Goal: Transaction & Acquisition: Purchase product/service

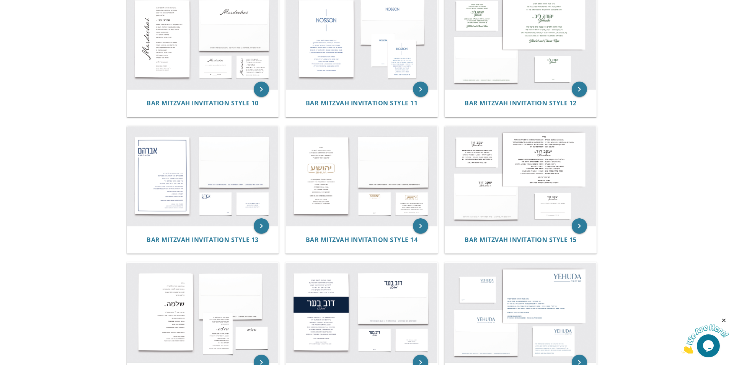
scroll to position [689, 0]
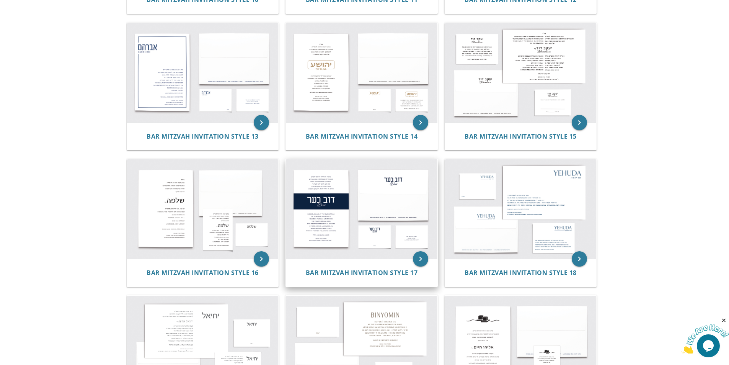
click at [328, 207] on img at bounding box center [362, 208] width 152 height 99
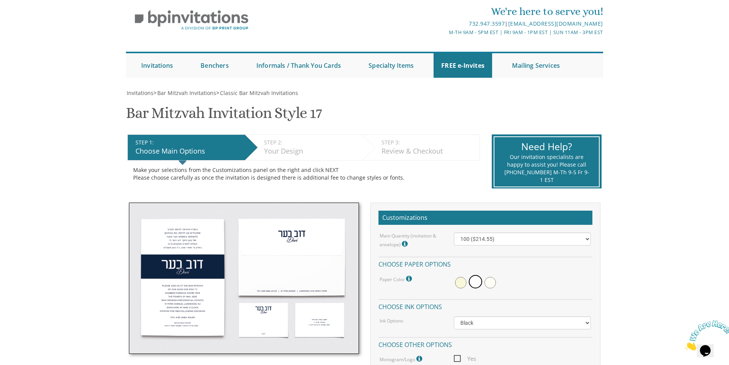
scroll to position [38, 0]
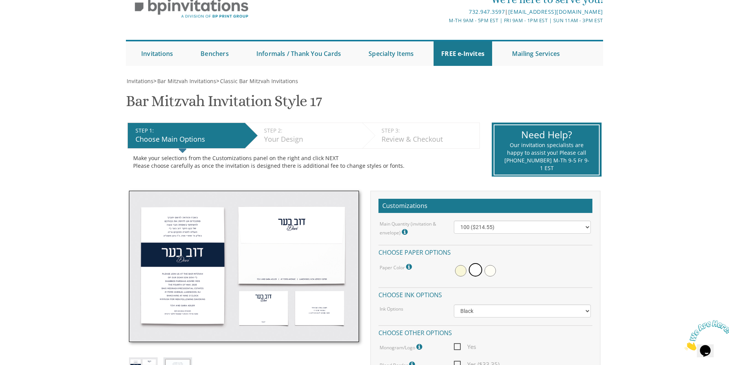
click at [411, 267] on icon at bounding box center [410, 266] width 8 height 7
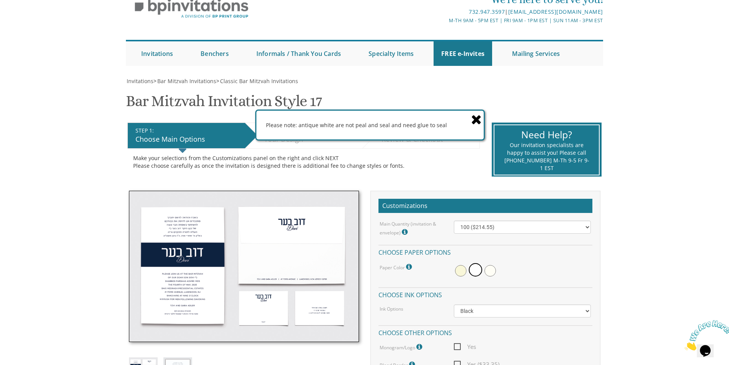
click at [409, 266] on icon at bounding box center [410, 266] width 8 height 7
click at [406, 268] on icon at bounding box center [410, 266] width 8 height 7
click at [514, 229] on select "100 ($214.55) 200 ($254.60) 300 ($294.25) 400 ($333.55) 500 ($373.90) 600 ($413…" at bounding box center [522, 226] width 137 height 13
select select "200"
click at [454, 220] on select "100 ($214.55) 200 ($254.60) 300 ($294.25) 400 ($333.55) 500 ($373.90) 600 ($413…" at bounding box center [522, 226] width 137 height 13
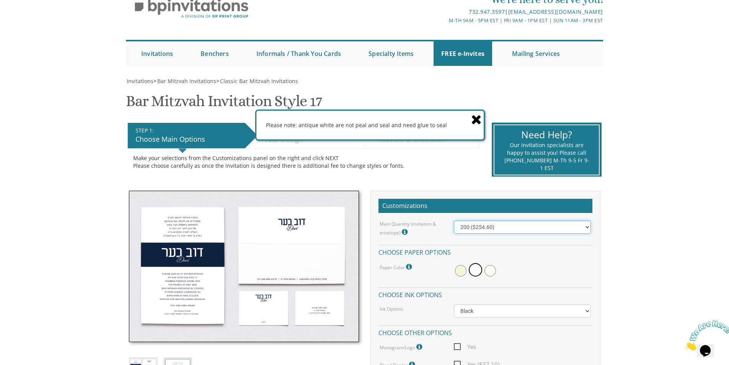
scroll to position [77, 0]
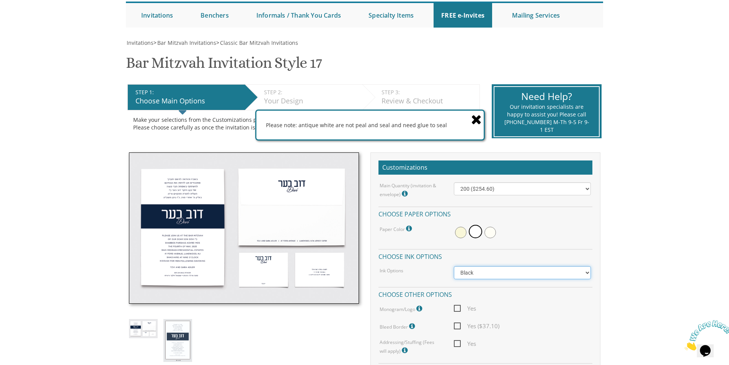
click at [482, 272] on select "Black Colored Ink ($65.00) Black + One Color ($100.00) Two Colors ($165.00)" at bounding box center [522, 272] width 137 height 13
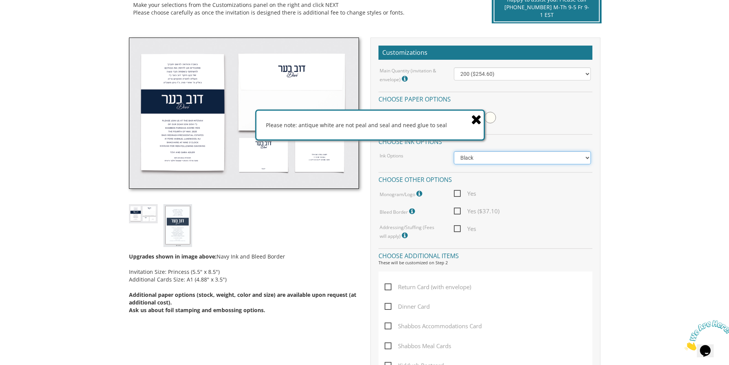
scroll to position [230, 0]
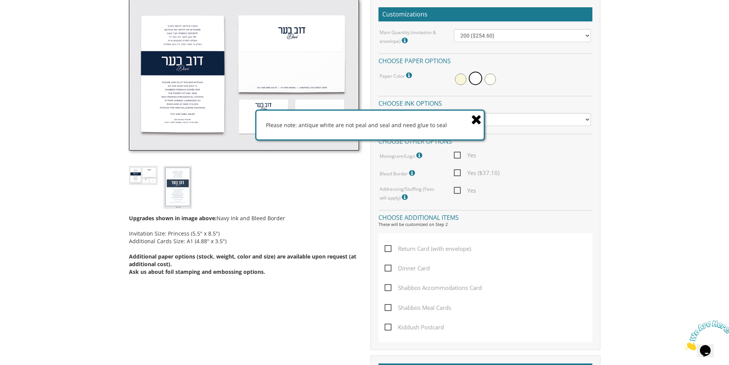
click at [478, 119] on icon at bounding box center [476, 119] width 11 height 13
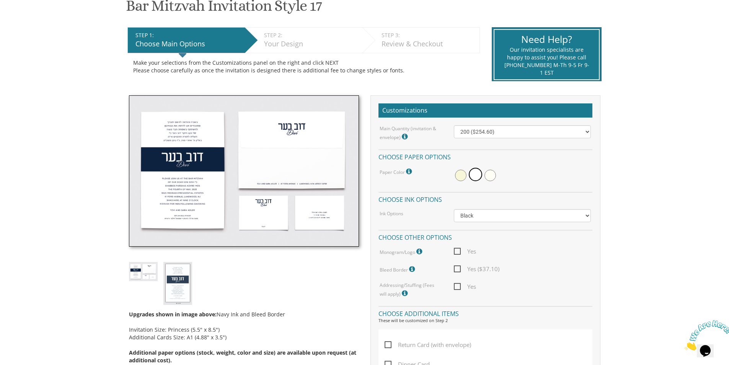
scroll to position [115, 0]
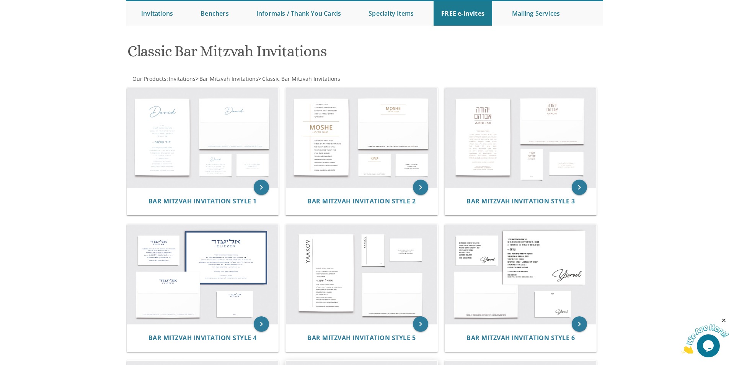
scroll to position [77, 0]
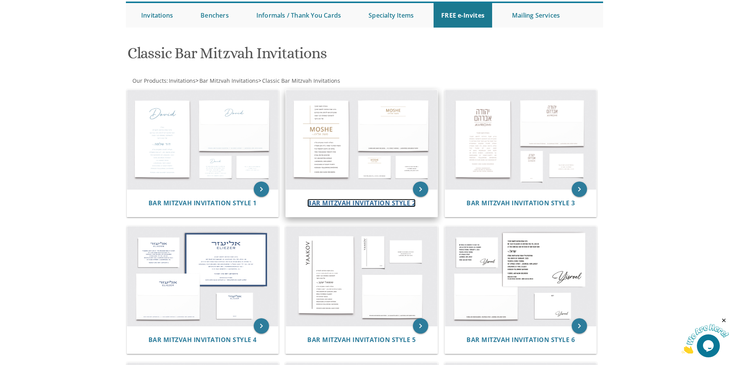
click at [344, 201] on span "Bar Mitzvah Invitation Style 2" at bounding box center [361, 203] width 108 height 8
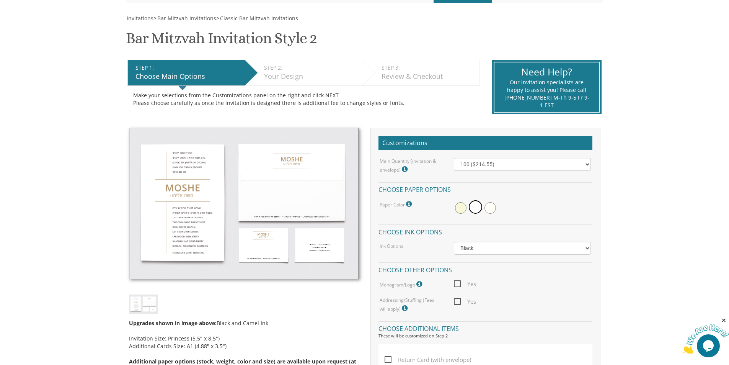
scroll to position [115, 0]
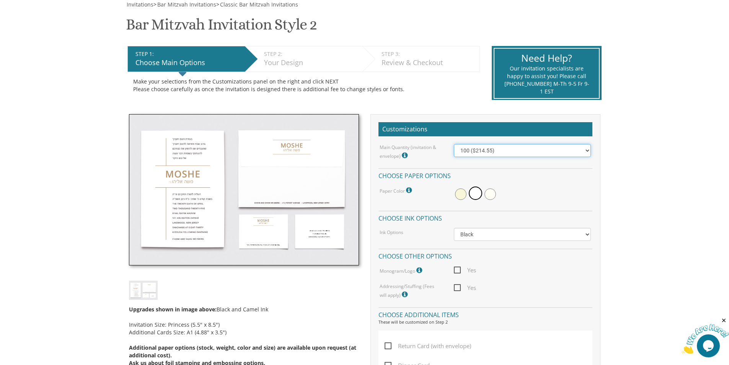
click at [590, 153] on select "100 ($214.55) 200 ($254.60) 300 ($294.25) 400 ($333.55) 500 ($373.90) 600 ($413…" at bounding box center [522, 150] width 137 height 13
click at [485, 148] on select "100 ($214.55) 200 ($254.60) 300 ($294.25) 400 ($333.55) 500 ($373.90) 600 ($413…" at bounding box center [522, 150] width 137 height 13
select select "300"
click at [454, 144] on select "100 ($214.55) 200 ($254.60) 300 ($294.25) 400 ($333.55) 500 ($373.90) 600 ($413…" at bounding box center [522, 150] width 137 height 13
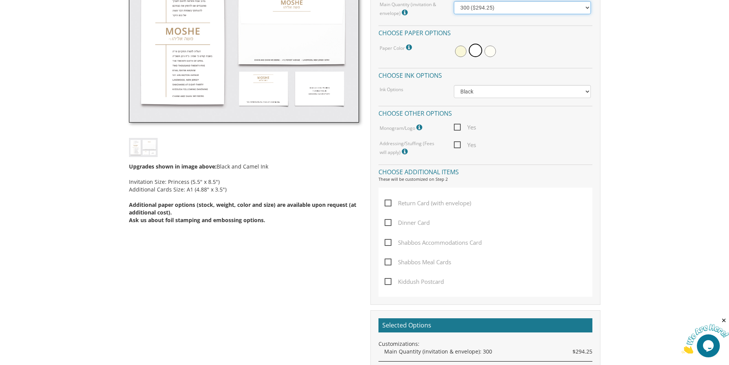
scroll to position [268, 0]
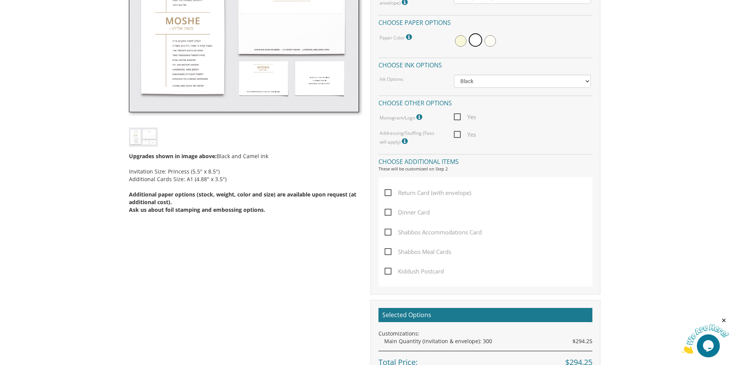
click at [385, 193] on span "Return Card (with envelope)" at bounding box center [428, 193] width 86 height 10
click at [385, 193] on input "Return Card (with envelope)" at bounding box center [387, 191] width 5 height 5
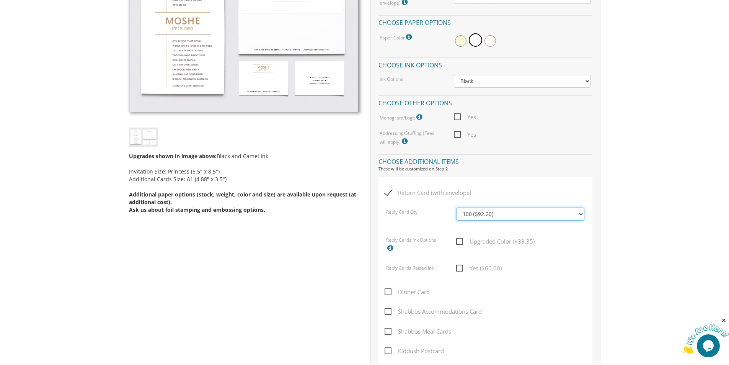
click at [501, 217] on select "100 ($92.20) 200 ($119.30) 300 ($141.90) 400 ($168.75) 500 ($191.00) 600 ($217.…" at bounding box center [520, 213] width 128 height 13
click at [391, 194] on span "Return Card (with envelope)" at bounding box center [428, 193] width 86 height 10
click at [390, 194] on input "Return Card (with envelope)" at bounding box center [387, 191] width 5 height 5
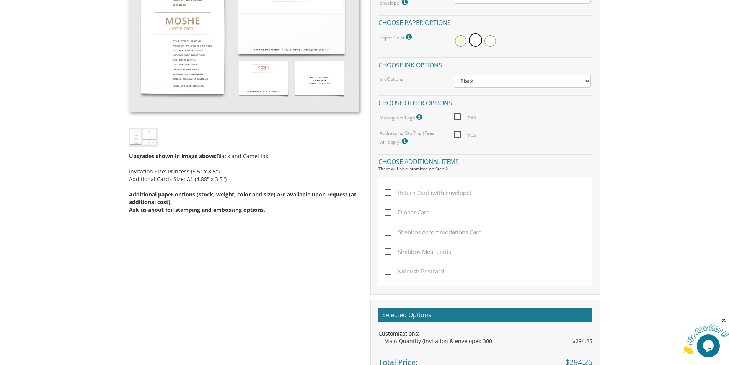
click at [391, 194] on span "Return Card (with envelope)" at bounding box center [428, 193] width 86 height 10
click at [390, 194] on input "Return Card (with envelope)" at bounding box center [387, 191] width 5 height 5
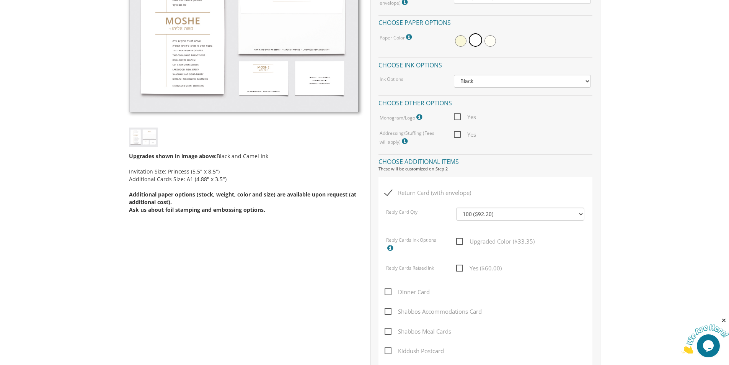
click at [388, 193] on span "Return Card (with envelope)" at bounding box center [428, 193] width 86 height 10
click at [388, 193] on input "Return Card (with envelope)" at bounding box center [387, 191] width 5 height 5
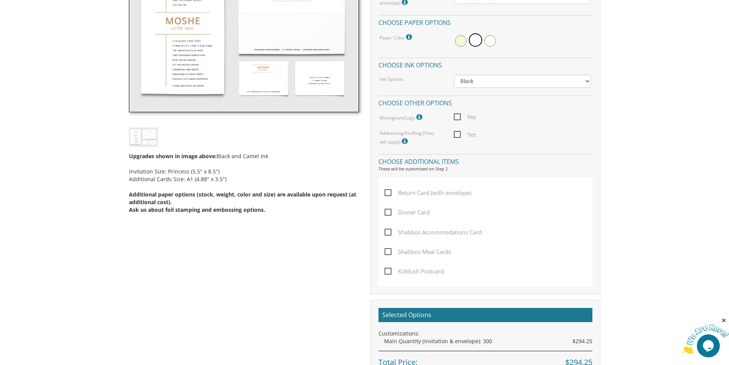
click at [388, 193] on span "Return Card (with envelope)" at bounding box center [428, 193] width 86 height 10
click at [388, 193] on input "Return Card (with envelope)" at bounding box center [387, 191] width 5 height 5
checkbox input "true"
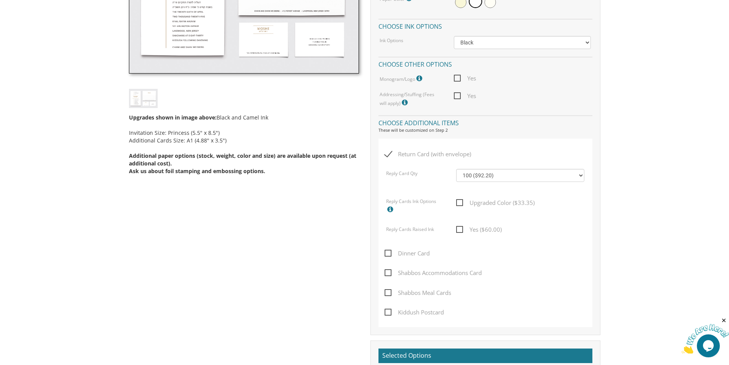
scroll to position [306, 0]
click at [579, 176] on select "100 ($92.20) 200 ($119.30) 300 ($141.90) 400 ($168.75) 500 ($191.00) 600 ($217.…" at bounding box center [520, 175] width 128 height 13
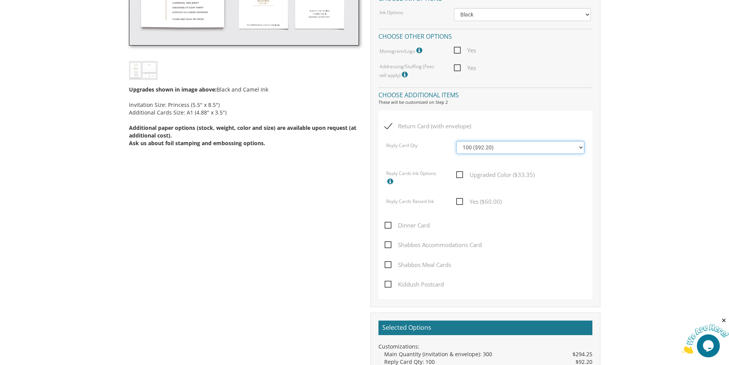
scroll to position [344, 0]
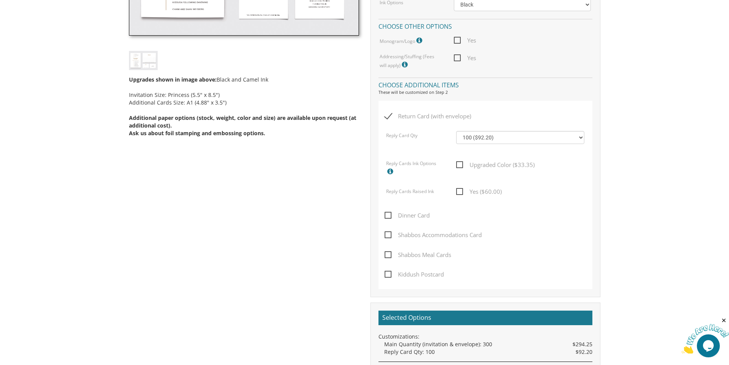
click at [386, 276] on span "Kiddush Postcard" at bounding box center [414, 274] width 59 height 10
click at [386, 276] on input "Kiddush Postcard" at bounding box center [387, 273] width 5 height 5
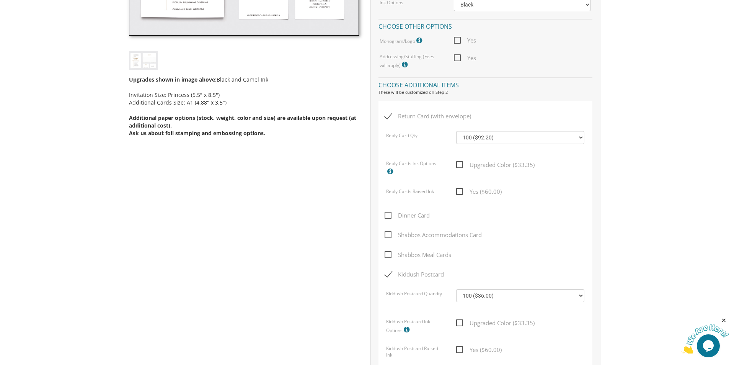
click at [386, 276] on span "Kiddush Postcard" at bounding box center [414, 274] width 59 height 10
click at [386, 276] on input "Kiddush Postcard" at bounding box center [387, 273] width 5 height 5
checkbox input "false"
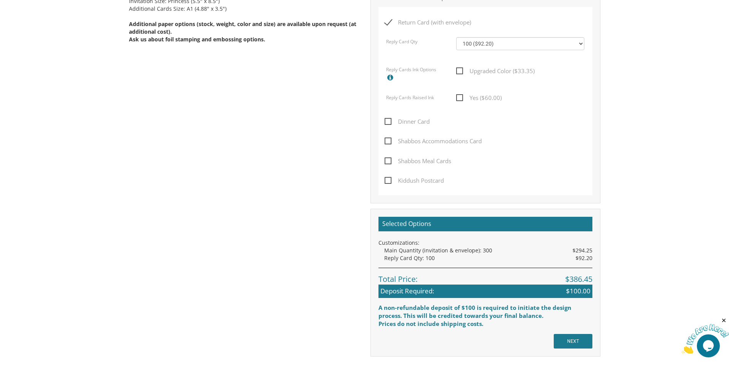
scroll to position [421, 0]
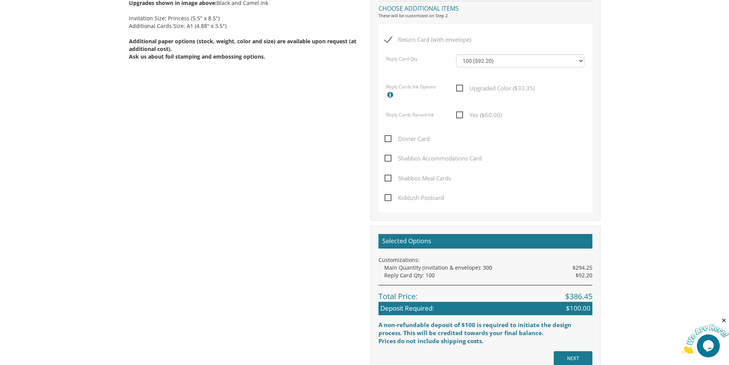
click at [386, 139] on span "Dinner Card" at bounding box center [407, 139] width 45 height 10
click at [386, 139] on input "Dinner Card" at bounding box center [387, 137] width 5 height 5
checkbox input "true"
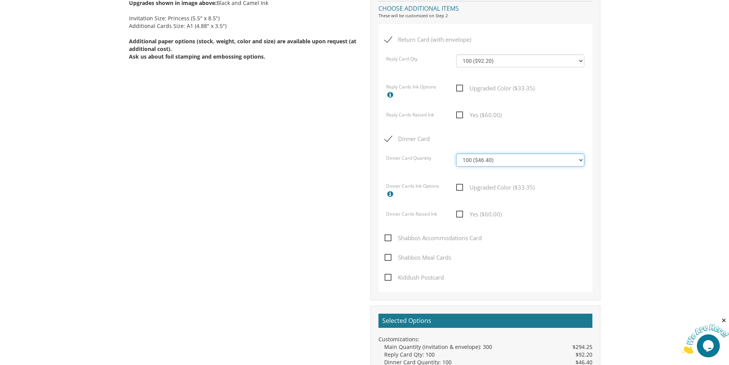
click at [580, 158] on select "100 ($46.40) 200 ($55.20) 300 ($61.85) 400 ($70.60) 500 ($77.20) 600 ($85.95) 7…" at bounding box center [520, 159] width 128 height 13
click at [456, 153] on select "100 ($46.40) 200 ($55.20) 300 ($61.85) 400 ($70.60) 500 ($77.20) 600 ($85.95) 7…" at bounding box center [520, 159] width 128 height 13
click at [580, 161] on select "100 ($46.40) 200 ($55.20) 300 ($61.85) 400 ($70.60) 500 ($77.20) 600 ($85.95) 7…" at bounding box center [520, 159] width 128 height 13
select select "100"
click at [456, 153] on select "100 ($46.40) 200 ($55.20) 300 ($61.85) 400 ($70.60) 500 ($77.20) 600 ($85.95) 7…" at bounding box center [520, 159] width 128 height 13
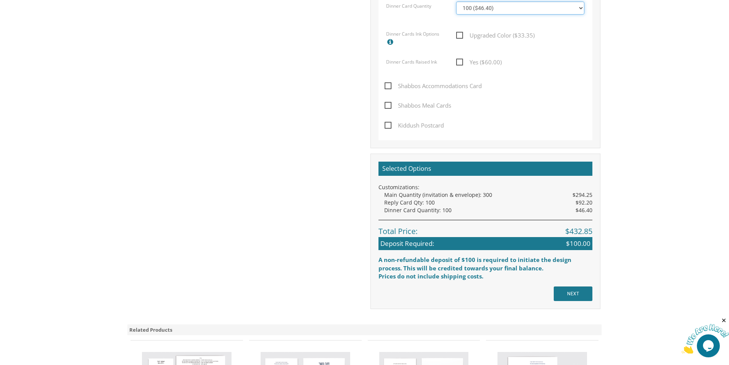
scroll to position [574, 0]
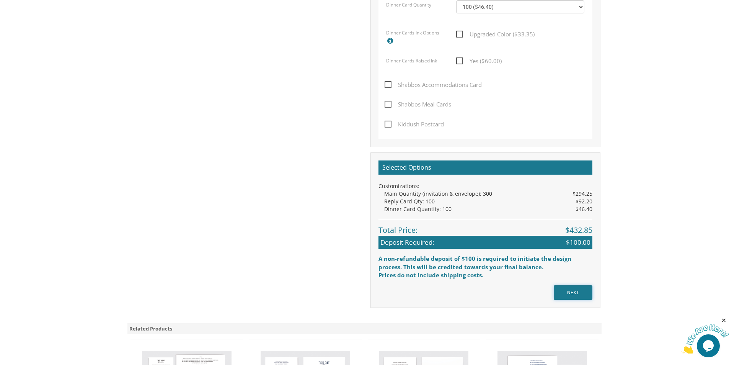
click at [578, 292] on input "NEXT" at bounding box center [573, 292] width 39 height 15
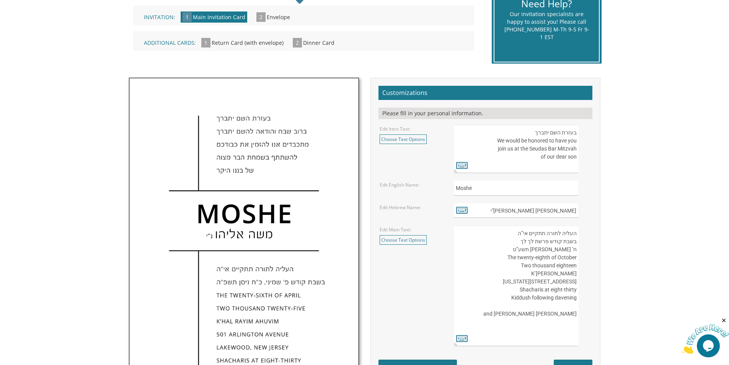
scroll to position [191, 0]
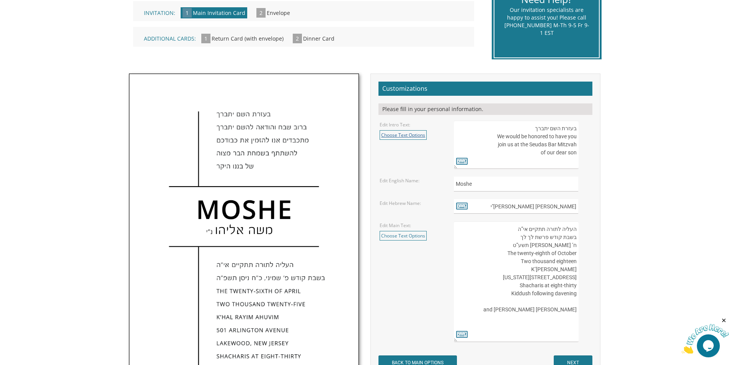
click at [415, 136] on link "Choose Text Options" at bounding box center [403, 135] width 47 height 10
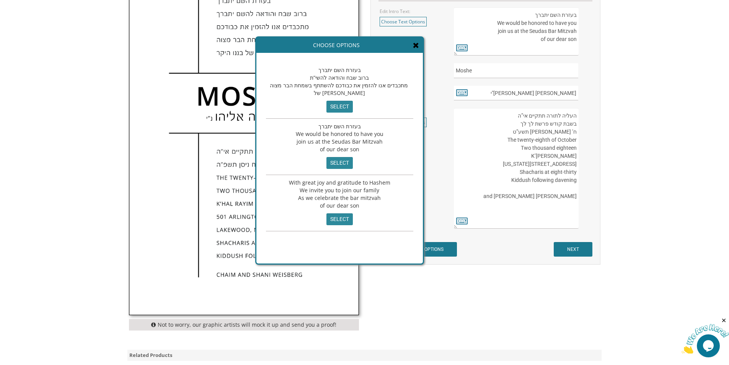
scroll to position [306, 0]
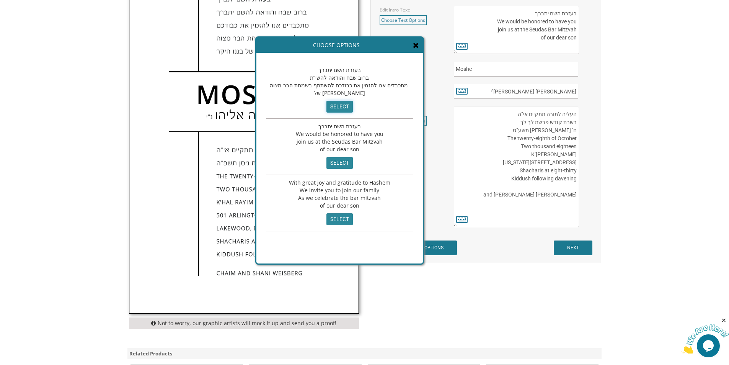
click at [333, 105] on input "select" at bounding box center [339, 107] width 26 height 12
type textarea "בעזרת השם יתברך ברוב שבח והודאה להשי”ת מתכבדים אנו להזמין את כבודכם להשתתף בשמח…"
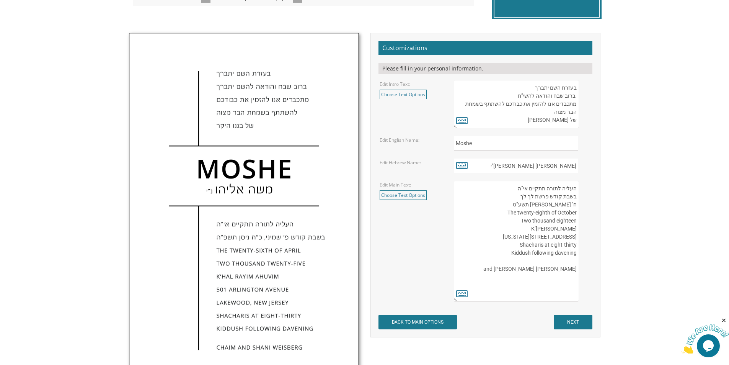
scroll to position [230, 0]
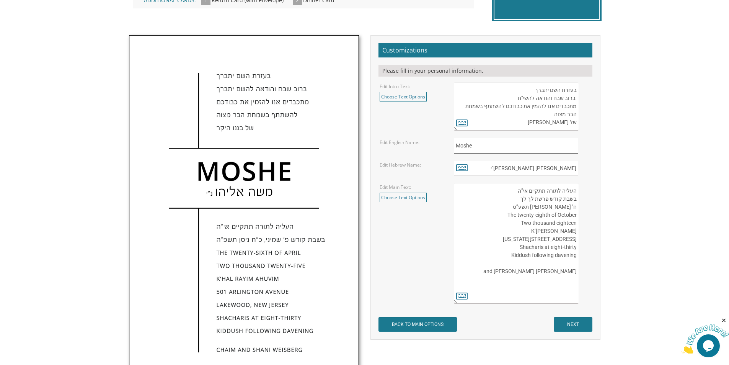
click at [487, 146] on input "Moshe" at bounding box center [516, 145] width 124 height 15
type input "M"
type input "[PERSON_NAME]"
click at [503, 167] on input "[PERSON_NAME] [PERSON_NAME]"י" at bounding box center [516, 168] width 124 height 15
click at [464, 168] on icon at bounding box center [461, 167] width 11 height 11
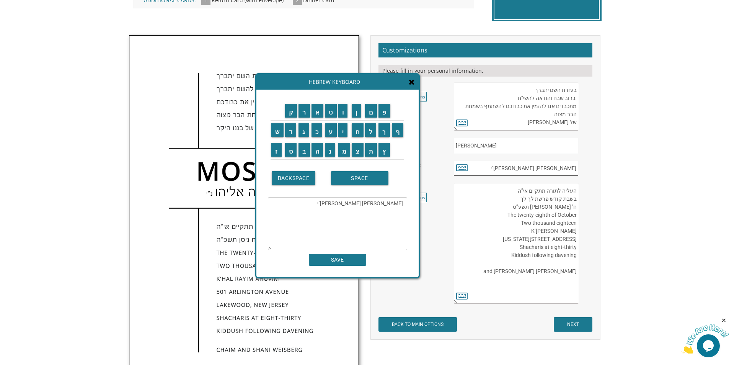
click at [542, 167] on input "משה אליהו נ"י" at bounding box center [516, 168] width 124 height 15
drag, startPoint x: 551, startPoint y: 169, endPoint x: 591, endPoint y: 170, distance: 40.2
click at [591, 170] on div "משה אליהו נ"י" at bounding box center [522, 168] width 148 height 15
click at [315, 113] on input "א" at bounding box center [317, 111] width 12 height 14
type textarea "מ"
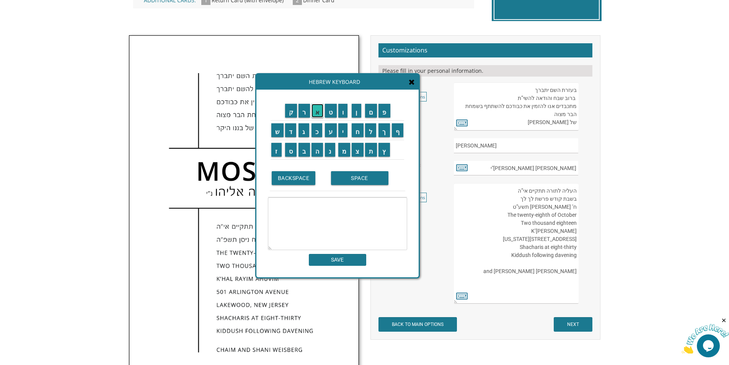
click at [316, 112] on input "א" at bounding box center [317, 111] width 12 height 14
click at [305, 152] on input "ב" at bounding box center [303, 150] width 11 height 14
click at [302, 111] on input "ר" at bounding box center [303, 111] width 11 height 14
click at [316, 148] on input "ה" at bounding box center [317, 150] width 12 height 14
click at [375, 112] on input "ם" at bounding box center [371, 111] width 12 height 14
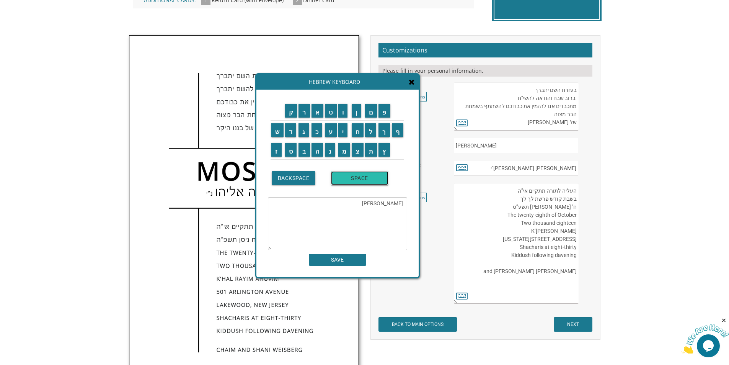
click at [342, 182] on input "SPACE" at bounding box center [359, 178] width 57 height 14
click at [318, 112] on input "א" at bounding box center [317, 111] width 12 height 14
click at [316, 152] on input "ה" at bounding box center [317, 150] width 12 height 14
click at [305, 113] on input "ר" at bounding box center [303, 111] width 11 height 14
click at [354, 113] on input "ן" at bounding box center [357, 111] width 10 height 14
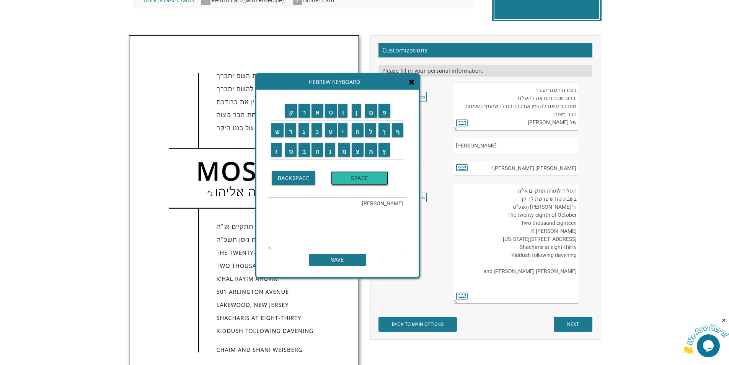
click at [352, 178] on input "SPACE" at bounding box center [359, 178] width 57 height 14
click at [328, 151] on input "נ" at bounding box center [330, 150] width 10 height 14
click at [345, 135] on input "י" at bounding box center [343, 130] width 10 height 14
type textarea "אברהם אהרן נ"י"
click at [347, 262] on input "SAVE" at bounding box center [337, 260] width 57 height 12
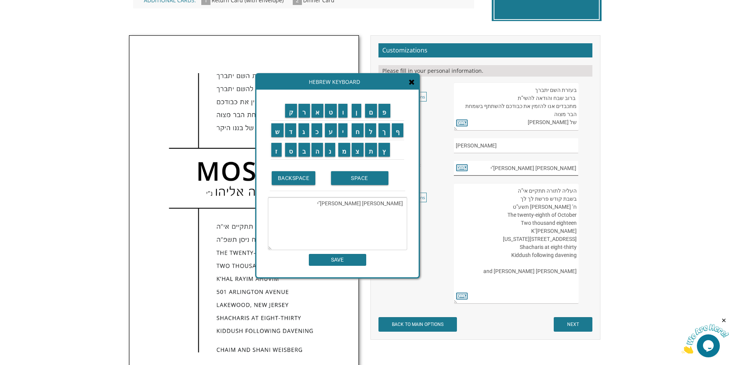
type input "אברהם אהרן נ"י"
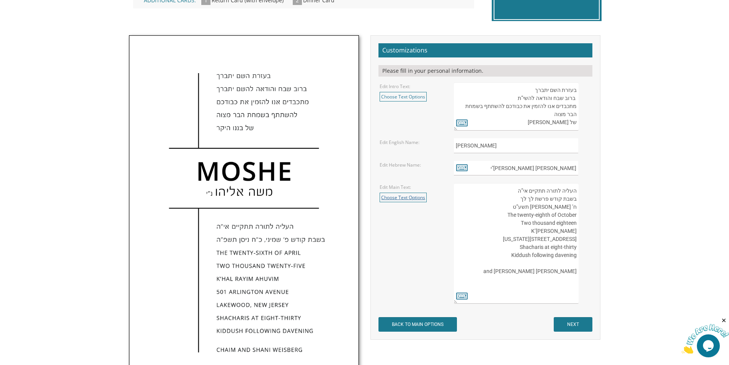
click at [411, 200] on link "Choose Text Options" at bounding box center [403, 197] width 47 height 10
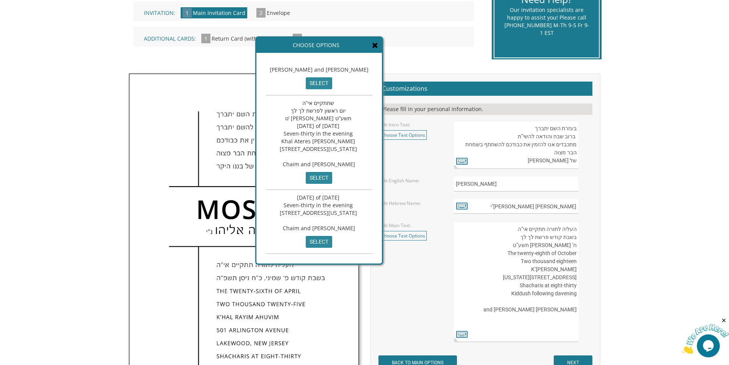
scroll to position [77, 0]
click at [332, 184] on input "select" at bounding box center [319, 178] width 26 height 12
type textarea "שתתקיים אי”ה יום ראשון לפרשת לך לך ט’ חשון תשע”ט Sunday, the twenty-ninth of Oc…"
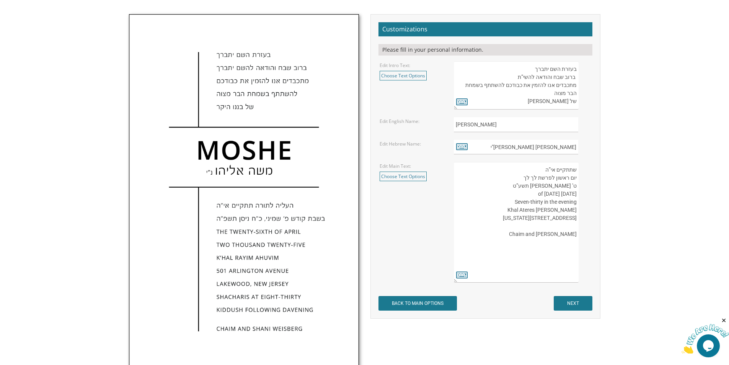
scroll to position [268, 0]
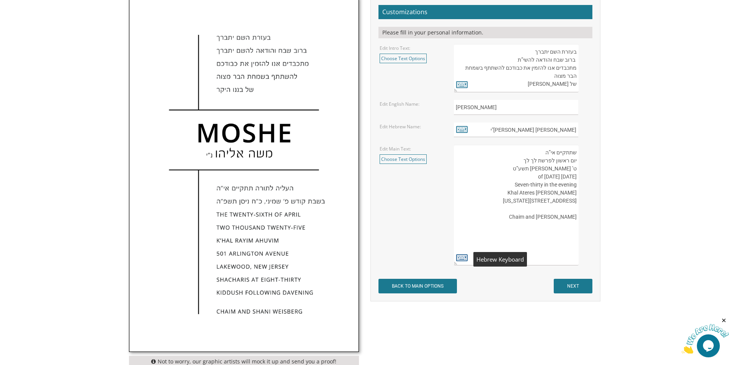
click at [461, 257] on icon at bounding box center [461, 257] width 11 height 11
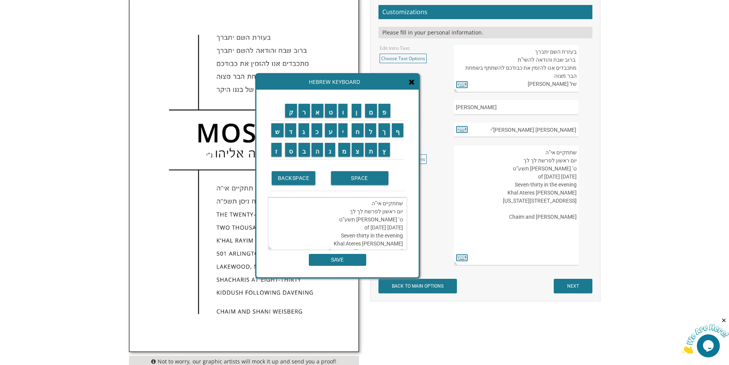
drag, startPoint x: 347, startPoint y: 210, endPoint x: 360, endPoint y: 213, distance: 14.2
click at [360, 213] on textarea "שתתקיים אי”ה יום ראשון לפרשת לך לך ט’ חשון תשע”ט Sunday, the twenty-ninth of Oc…" at bounding box center [337, 223] width 139 height 53
click at [318, 151] on input "ה" at bounding box center [317, 150] width 12 height 14
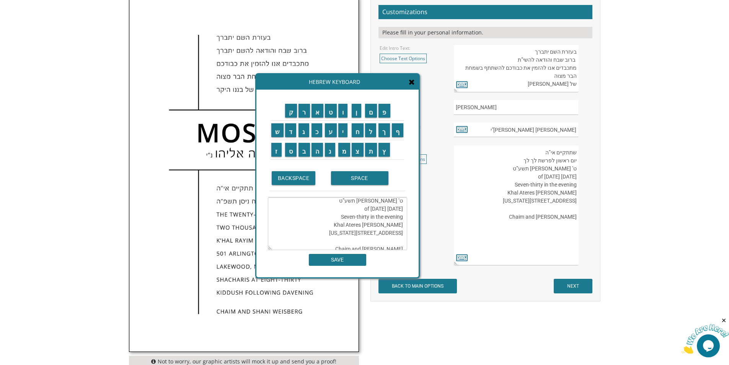
scroll to position [0, 0]
click at [318, 112] on input "א" at bounding box center [317, 111] width 12 height 14
click at [277, 150] on input "ז" at bounding box center [276, 150] width 10 height 14
click at [344, 132] on input "י" at bounding box center [343, 130] width 10 height 14
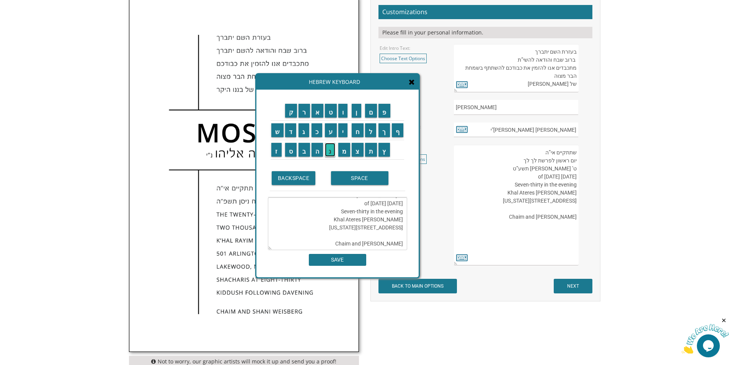
click at [334, 155] on input "נ" at bounding box center [330, 150] width 10 height 14
click at [344, 111] on input "ו" at bounding box center [343, 111] width 10 height 14
click at [276, 134] on input "ש" at bounding box center [277, 130] width 12 height 14
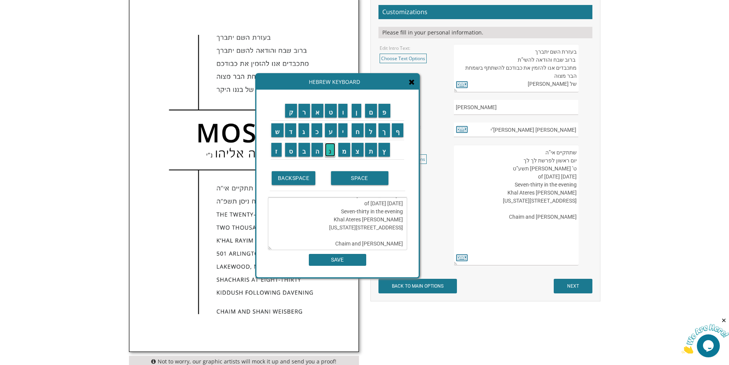
click at [333, 153] on input "נ" at bounding box center [330, 150] width 10 height 14
click at [345, 132] on input "י" at bounding box center [343, 130] width 10 height 14
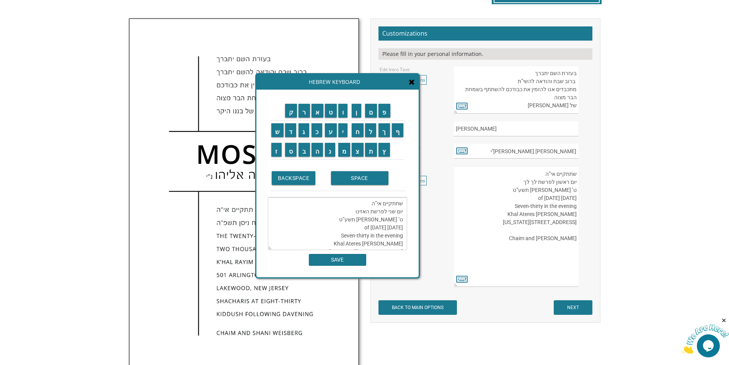
scroll to position [230, 0]
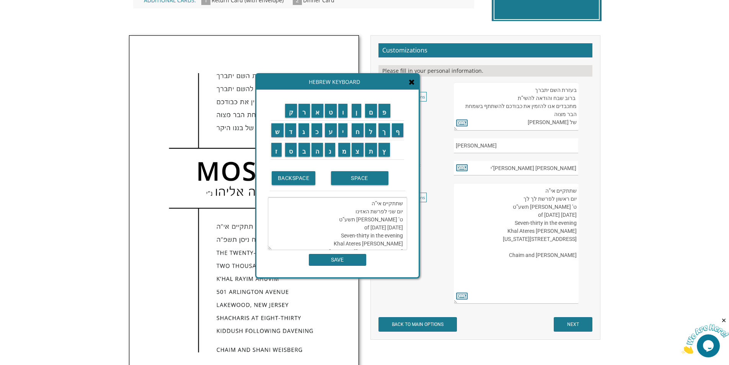
drag, startPoint x: 399, startPoint y: 219, endPoint x: 403, endPoint y: 221, distance: 4.6
click at [403, 221] on textarea "שתתקיים אי”ה יום שני לפרשת האזינו ט’ חשון תשע”ט Sunday, the twenty-ninth of Oct…" at bounding box center [337, 223] width 139 height 53
click at [407, 222] on div "ק ר א ט ו ן ם פ ש ד ג כ ע י ח ל" at bounding box center [337, 184] width 162 height 188
click at [402, 220] on textarea "שתתקיים אי”ה יום שני לפרשת האזינו ט’ חשון תשע”ט Sunday, the twenty-ninth of Oct…" at bounding box center [337, 223] width 139 height 53
drag, startPoint x: 366, startPoint y: 220, endPoint x: 401, endPoint y: 222, distance: 35.3
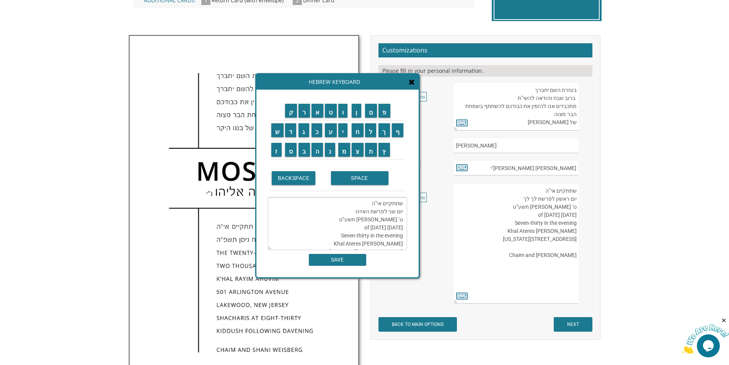
click at [401, 222] on textarea "שתתקיים אי”ה יום שני לפרשת האזינו ט’ חשון תשע”ט Sunday, the twenty-ninth of Oct…" at bounding box center [337, 223] width 139 height 53
click at [318, 133] on input "כ" at bounding box center [316, 130] width 11 height 14
click at [331, 113] on input "ט" at bounding box center [331, 111] width 12 height 14
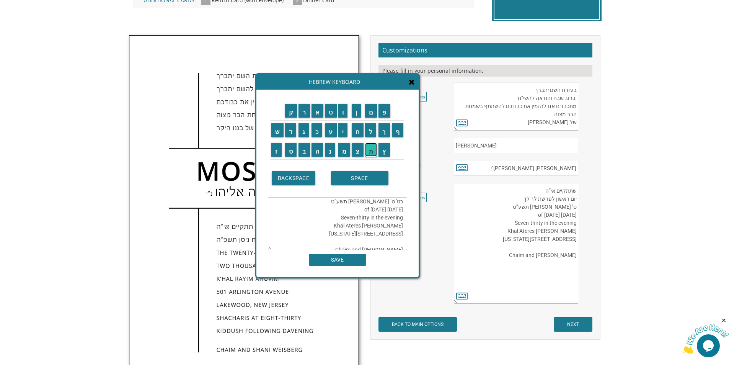
click at [373, 150] on input "ת" at bounding box center [371, 150] width 12 height 14
click at [272, 127] on input "ש" at bounding box center [277, 130] width 12 height 14
click at [303, 111] on input "ר" at bounding box center [303, 111] width 11 height 14
click at [343, 130] on input "י" at bounding box center [343, 130] width 10 height 14
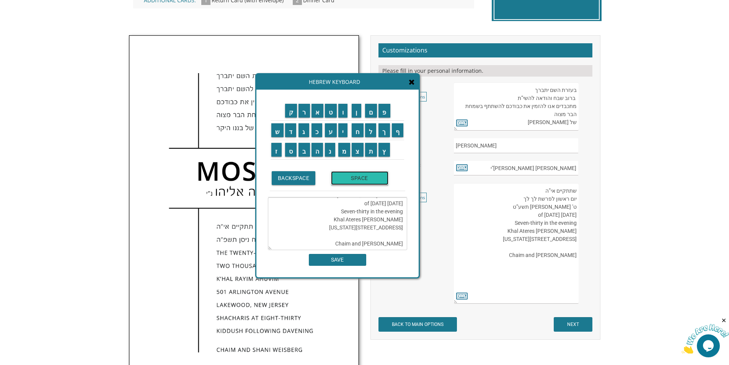
click at [358, 178] on input "SPACE" at bounding box center [359, 178] width 57 height 14
click at [370, 153] on input "ת" at bounding box center [371, 150] width 12 height 14
click at [274, 131] on input "ש" at bounding box center [277, 130] width 12 height 14
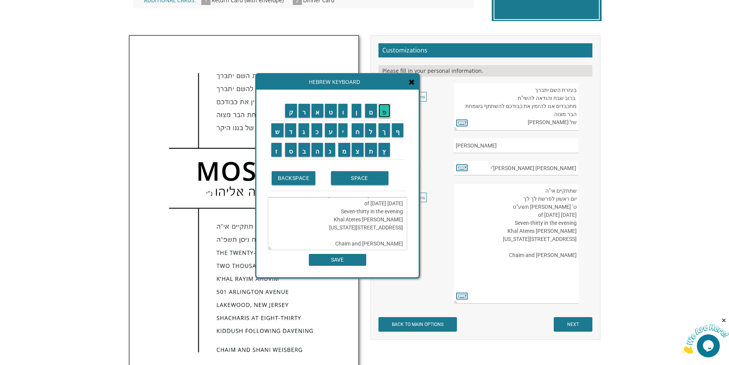
click at [384, 112] on input "פ" at bounding box center [384, 111] width 12 height 14
click at [345, 116] on input "ו" at bounding box center [343, 111] width 10 height 14
click at [343, 117] on input "ו" at bounding box center [343, 111] width 10 height 14
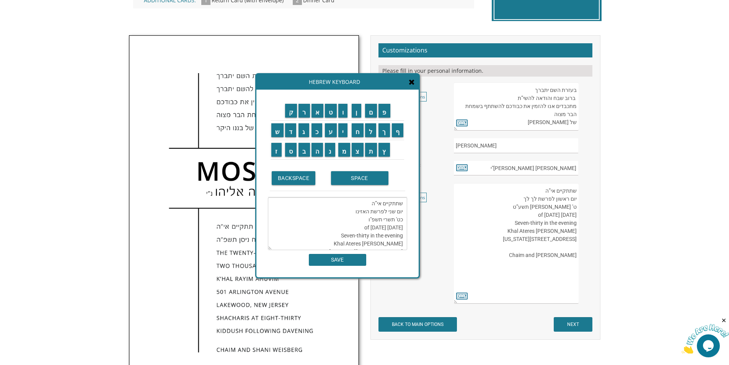
drag, startPoint x: 301, startPoint y: 228, endPoint x: 307, endPoint y: 230, distance: 5.5
click at [307, 230] on textarea "שתתקיים אי”ה יום שני לפרשת האזינו כט' תשרי תשפ"ו Sunday, the twenty-ninth of Oc…" at bounding box center [337, 223] width 139 height 53
click at [296, 232] on textarea "שתתקיים אי”ה יום שני לפרשת האזינו כט' תשרי תשפ"ו Sunday, the twenty-ninth of Oc…" at bounding box center [337, 223] width 139 height 53
drag, startPoint x: 319, startPoint y: 226, endPoint x: 303, endPoint y: 223, distance: 16.8
click at [303, 223] on textarea "שתתקיים אי”ה יום שני לפרשת האזינו כט' תשרי תשפ"ו Sunday, the twenty-ninth of Oc…" at bounding box center [337, 223] width 139 height 53
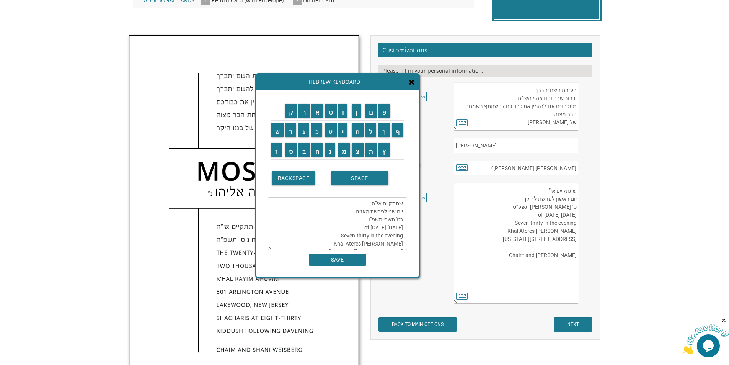
drag, startPoint x: 403, startPoint y: 227, endPoint x: 370, endPoint y: 230, distance: 32.3
click at [370, 230] on textarea "שתתקיים אי”ה יום שני לפרשת האזינו כט' תשרי תשפ"ו Monday, the twenty-ninth of Oc…" at bounding box center [337, 223] width 139 height 53
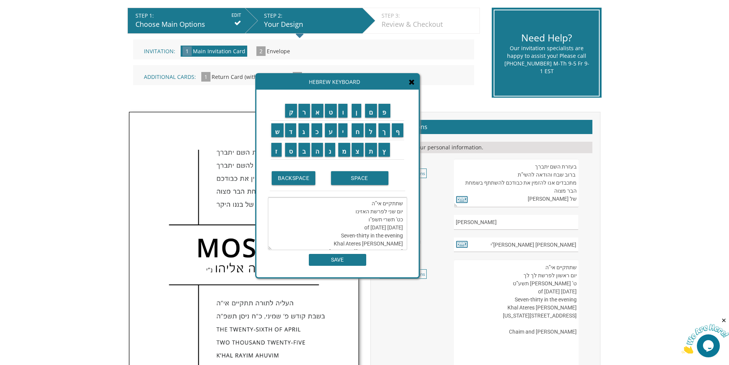
drag, startPoint x: 339, startPoint y: 236, endPoint x: 404, endPoint y: 237, distance: 64.7
click at [404, 237] on textarea "שתתקיים אי”ה יום שני לפרשת האזינו כט' תשרי תשפ"ו Monday, the twenty-ninth of Se…" at bounding box center [337, 223] width 139 height 53
click at [293, 227] on textarea "שתתקיים אי”ה יום שני לפרשת האזינו כט' תשרי תשפ"ו Monday, the twenty-ninth of Se…" at bounding box center [337, 223] width 139 height 53
click at [402, 245] on textarea "שתתקיים אי”ה יום שני לפרשת האזינו כט' תשרי תשפ"ו Monday, the twenty-ninth of Se…" at bounding box center [337, 223] width 139 height 53
drag, startPoint x: 402, startPoint y: 245, endPoint x: 381, endPoint y: 245, distance: 20.7
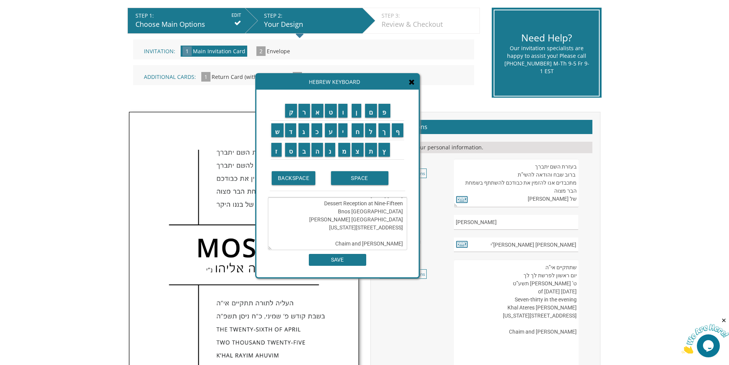
click at [381, 245] on textarea "שתתקיים אי”ה יום שני לפרשת האזינו כט' תשרי תשפ"ו Monday, the twenty-ninth of Se…" at bounding box center [337, 223] width 139 height 53
click at [355, 245] on textarea "שתתקיים אי”ה יום שני לפרשת האזינו כט' תשרי תשפ"ו Monday, the twenty-ninth of Se…" at bounding box center [337, 223] width 139 height 53
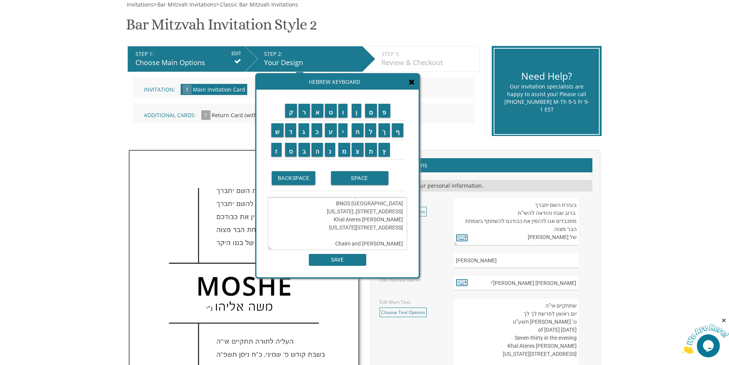
scroll to position [56, 0]
click at [347, 227] on textarea "שתתקיים אי”ה יום שני לפרשת האזינו כט' תשרי תשפ"ו Monday, the twenty-ninth of Se…" at bounding box center [337, 223] width 139 height 53
type textarea "שתתקיים אי”ה יום שני לפרשת האזינו כט' תשרי תשפ"ו Monday, the twenty-ninth of Se…"
click at [340, 261] on input "SAVE" at bounding box center [337, 260] width 57 height 12
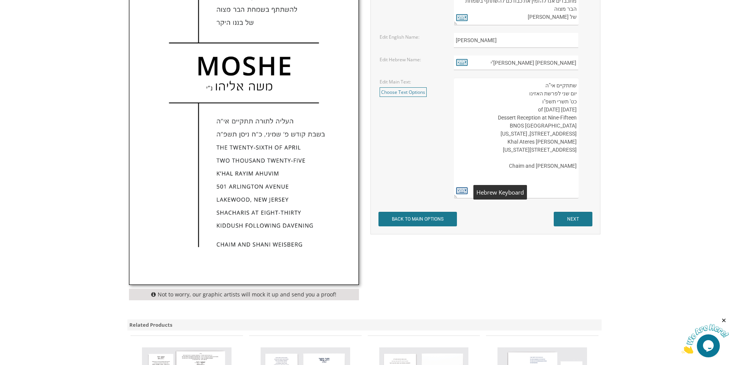
click at [459, 191] on icon at bounding box center [461, 190] width 11 height 11
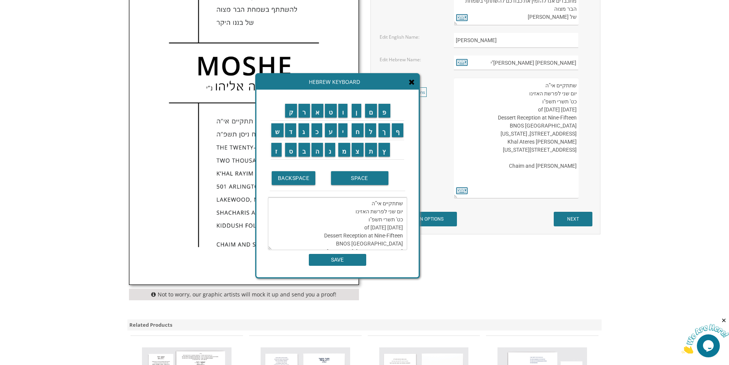
scroll to position [38, 0]
click at [489, 153] on textarea "העליה לתורה תתקיים אי”ה בשבת קודש פרשת לך לך ח’ [PERSON_NAME] תשע”ט The twenty-…" at bounding box center [516, 138] width 124 height 121
drag, startPoint x: 576, startPoint y: 151, endPoint x: 530, endPoint y: 145, distance: 46.3
click at [530, 145] on textarea "העליה לתורה תתקיים אי”ה בשבת קודש פרשת לך לך ח’ [PERSON_NAME] תשע”ט The twenty-…" at bounding box center [516, 138] width 124 height 121
click at [532, 150] on textarea "העליה לתורה תתקיים אי”ה בשבת קודש פרשת לך לך ח’ [PERSON_NAME] תשע”ט The twenty-…" at bounding box center [516, 138] width 124 height 121
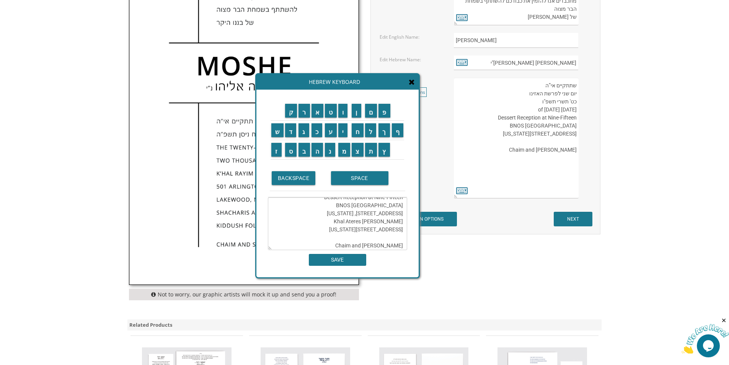
drag, startPoint x: 568, startPoint y: 133, endPoint x: 580, endPoint y: 135, distance: 12.4
click at [580, 135] on div "העליה לתורה תתקיים אי”ה בשבת קודש פרשת לך לך ח’ [PERSON_NAME] תשע”ט The twenty-…" at bounding box center [522, 138] width 137 height 121
type textarea "שתתקיים אי”ה יום שני לפרשת האזינו כט' תשרי תשפ"ו Monday, the twenty-ninth of Se…"
click at [414, 82] on icon at bounding box center [412, 82] width 6 height 8
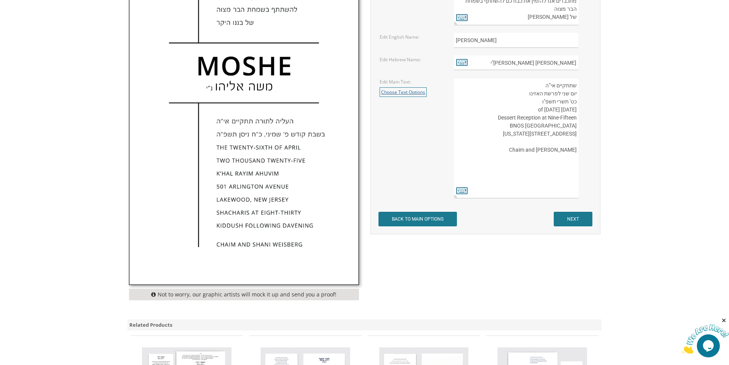
click at [410, 94] on link "Choose Text Options" at bounding box center [403, 92] width 47 height 10
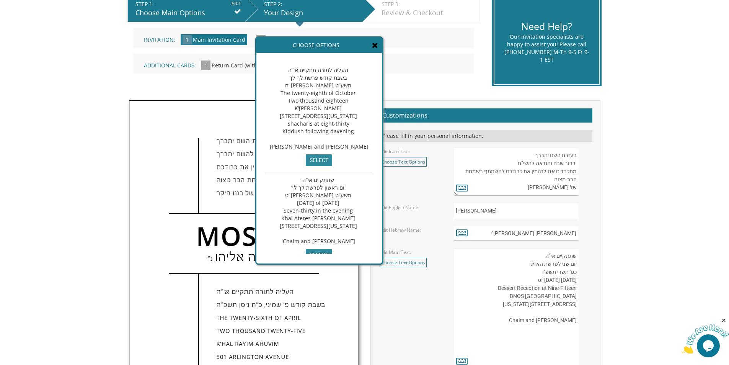
scroll to position [182, 0]
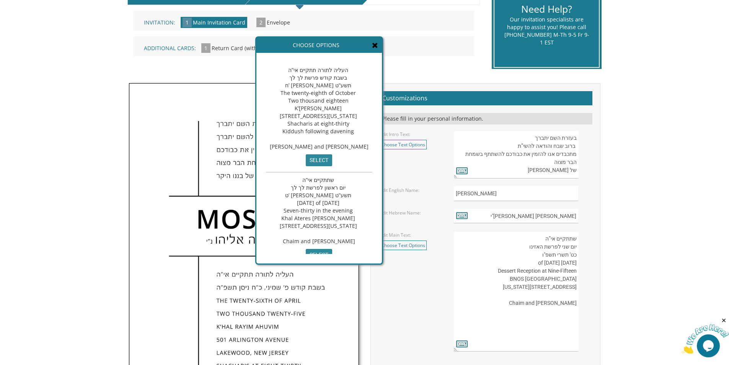
click at [378, 45] on icon at bounding box center [375, 45] width 6 height 8
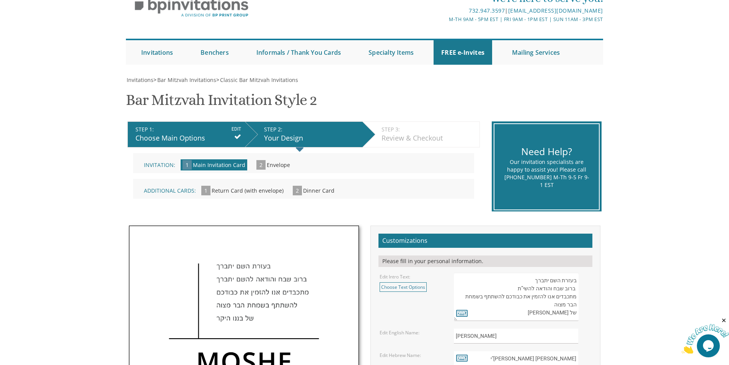
scroll to position [29, 0]
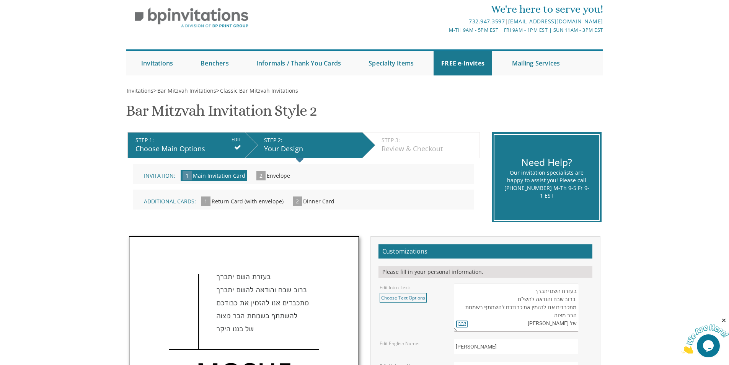
click at [233, 139] on input "EDIT" at bounding box center [237, 139] width 10 height 7
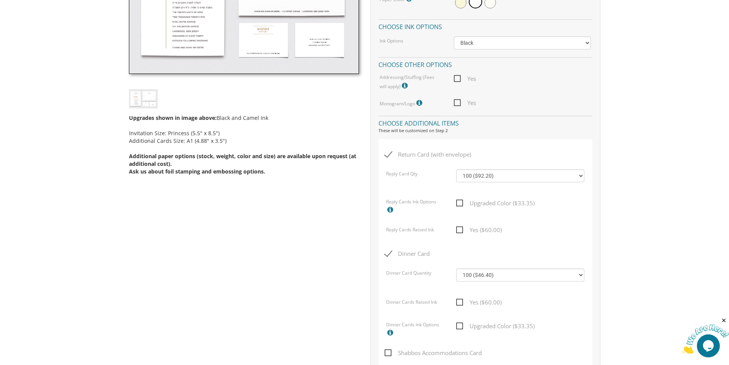
scroll to position [38, 0]
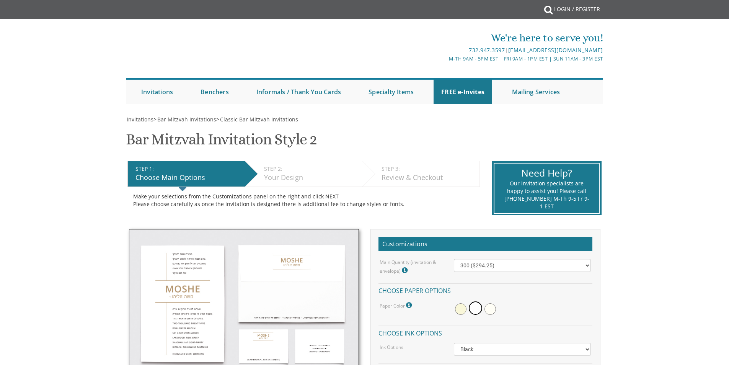
select select "300"
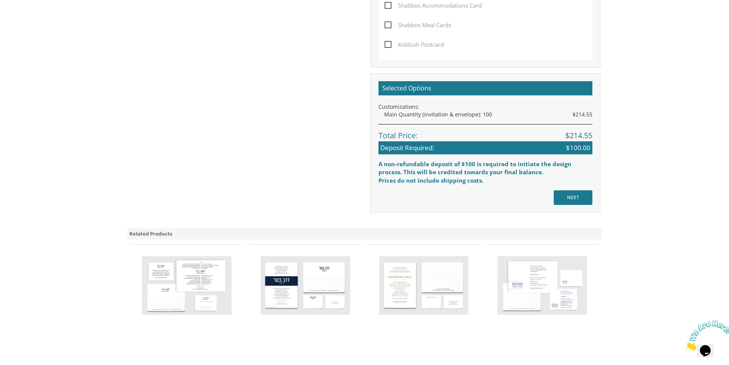
click at [295, 304] on img at bounding box center [306, 285] width 90 height 59
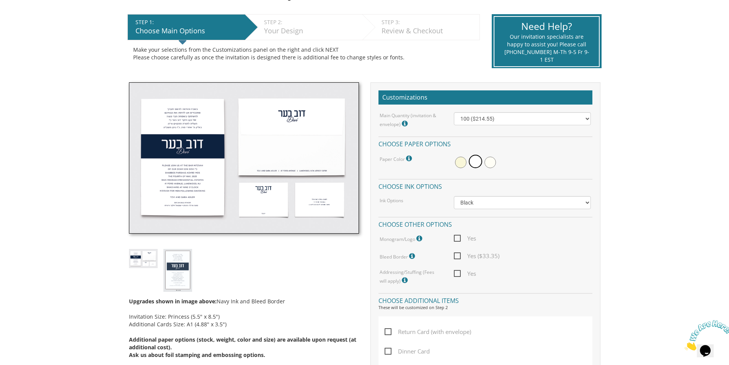
scroll to position [153, 0]
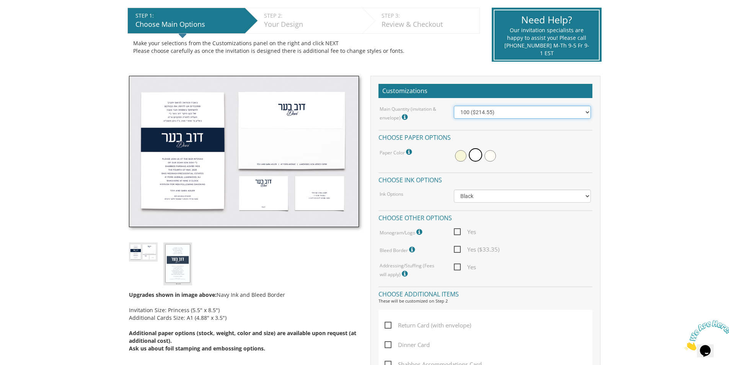
click at [580, 114] on select "100 ($214.55) 200 ($254.60) 300 ($294.25) 400 ($333.55) 500 ($373.90) 600 ($413…" at bounding box center [522, 112] width 137 height 13
select select "300"
click at [454, 106] on select "100 ($214.55) 200 ($254.60) 300 ($294.25) 400 ($333.55) 500 ($373.90) 600 ($413…" at bounding box center [522, 112] width 137 height 13
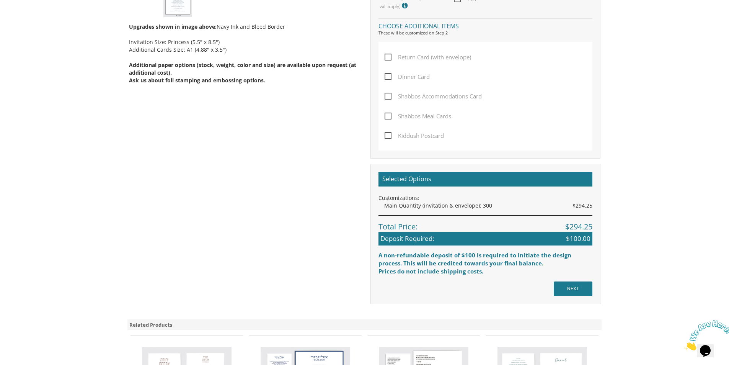
scroll to position [383, 0]
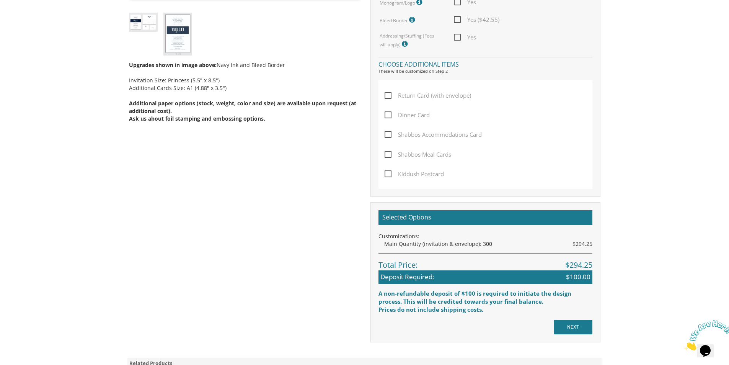
click at [391, 114] on span "Dinner Card" at bounding box center [407, 115] width 45 height 10
click at [390, 114] on input "Dinner Card" at bounding box center [387, 114] width 5 height 5
checkbox input "true"
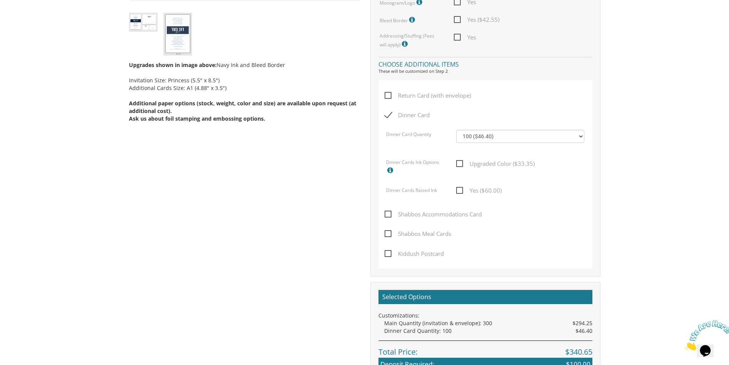
click at [388, 95] on span "Return Card (with envelope)" at bounding box center [428, 96] width 86 height 10
click at [388, 95] on input "Return Card (with envelope)" at bounding box center [387, 94] width 5 height 5
checkbox input "true"
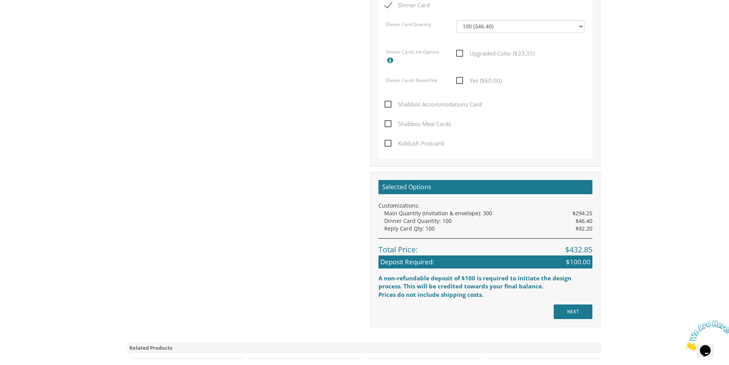
scroll to position [574, 0]
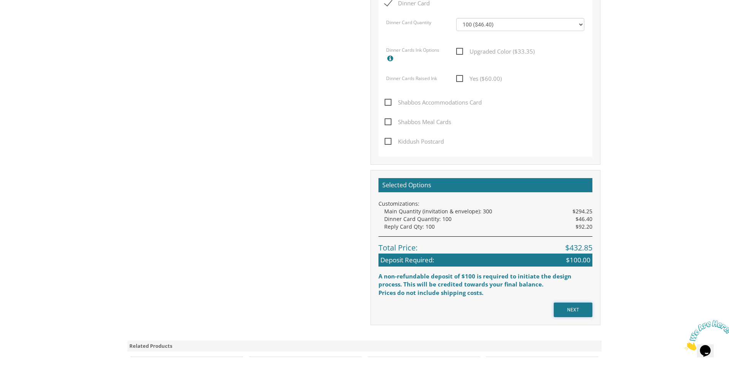
click at [579, 311] on input "NEXT" at bounding box center [573, 309] width 39 height 15
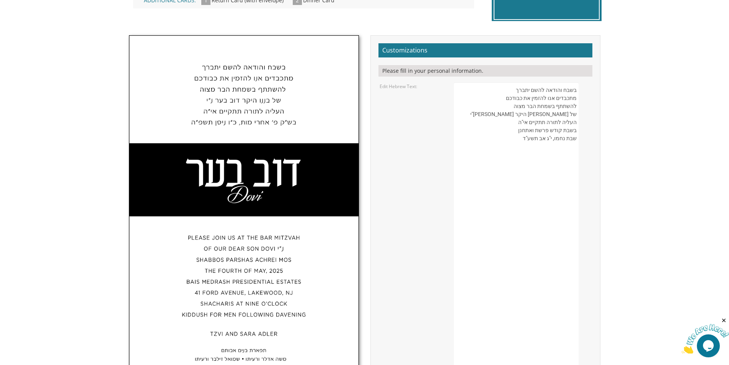
scroll to position [268, 0]
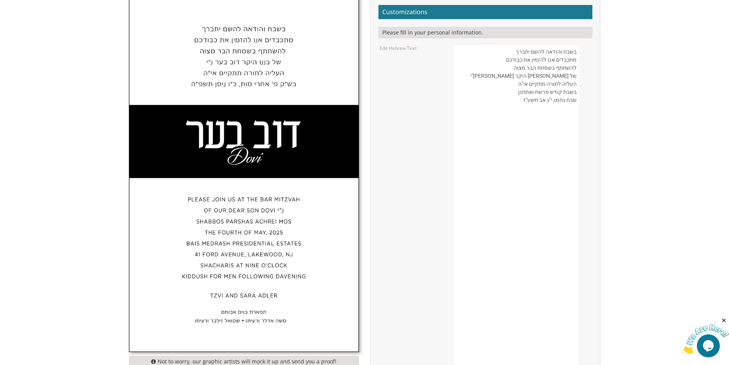
drag, startPoint x: 513, startPoint y: 104, endPoint x: 532, endPoint y: 78, distance: 32.0
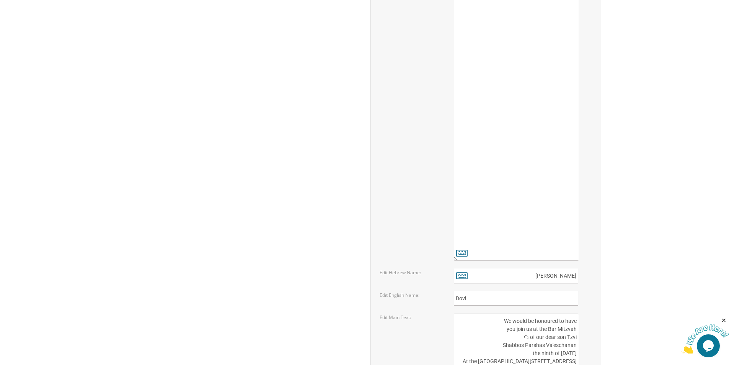
scroll to position [957, 0]
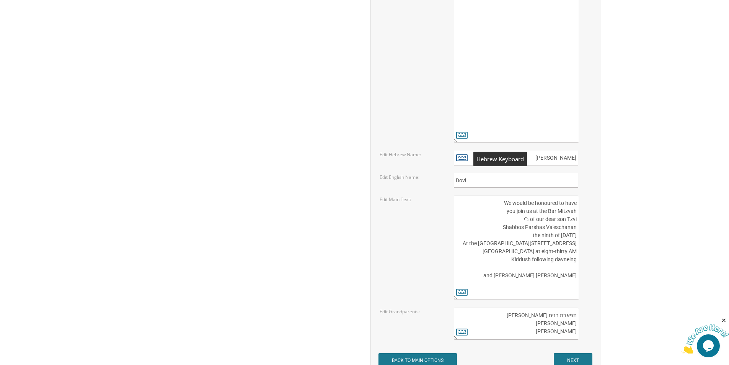
type textarea "בשבח והודאה להשם יתברך מתכבדים אנו להזמין את כבודכם להשתתף בשמחת הבר מצוה של [P…"
click at [461, 158] on icon at bounding box center [461, 157] width 11 height 11
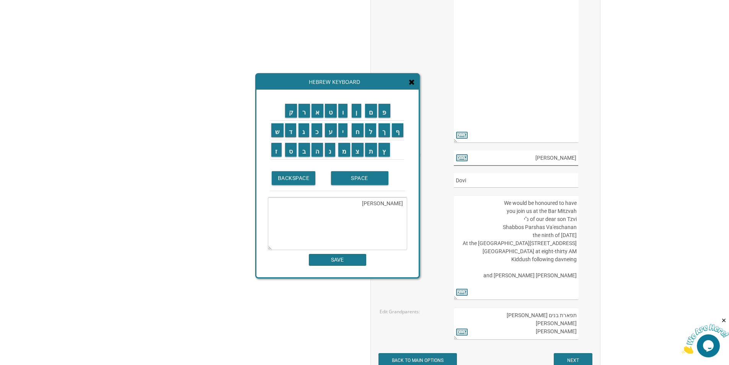
drag, startPoint x: 553, startPoint y: 160, endPoint x: 566, endPoint y: 157, distance: 13.2
click at [566, 157] on input "דוב בער" at bounding box center [516, 157] width 124 height 15
click at [555, 160] on input "דוב בער" at bounding box center [516, 157] width 124 height 15
drag, startPoint x: 557, startPoint y: 156, endPoint x: 576, endPoint y: 157, distance: 19.2
click at [576, 157] on input "דוב בער" at bounding box center [516, 157] width 124 height 15
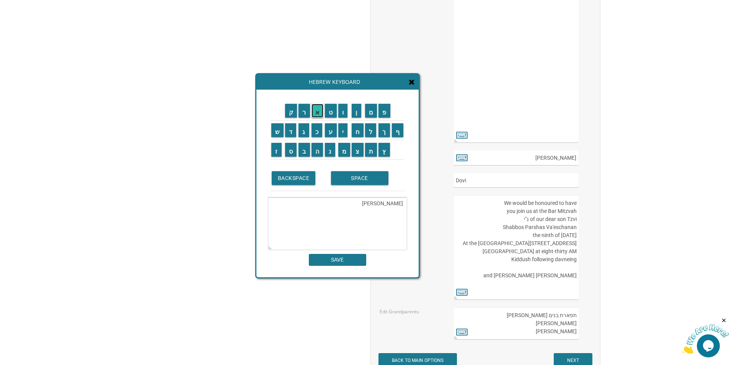
click at [318, 117] on input "א" at bounding box center [317, 111] width 12 height 14
click at [302, 156] on input "ב" at bounding box center [303, 150] width 11 height 14
click at [304, 113] on input "ר" at bounding box center [303, 111] width 11 height 14
click at [317, 153] on input "ה" at bounding box center [317, 150] width 12 height 14
click at [371, 113] on input "ם" at bounding box center [371, 111] width 12 height 14
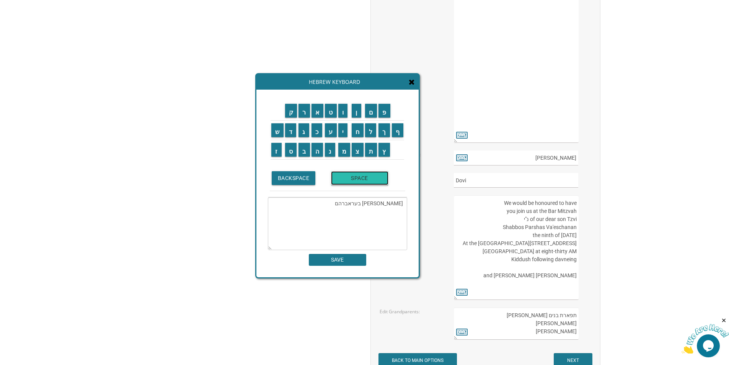
click at [342, 179] on input "SPACE" at bounding box center [359, 178] width 57 height 14
click at [313, 113] on input "א" at bounding box center [317, 111] width 12 height 14
click at [318, 152] on input "ה" at bounding box center [317, 150] width 12 height 14
click at [306, 114] on input "ר" at bounding box center [303, 111] width 11 height 14
click at [357, 114] on input "ן" at bounding box center [357, 111] width 10 height 14
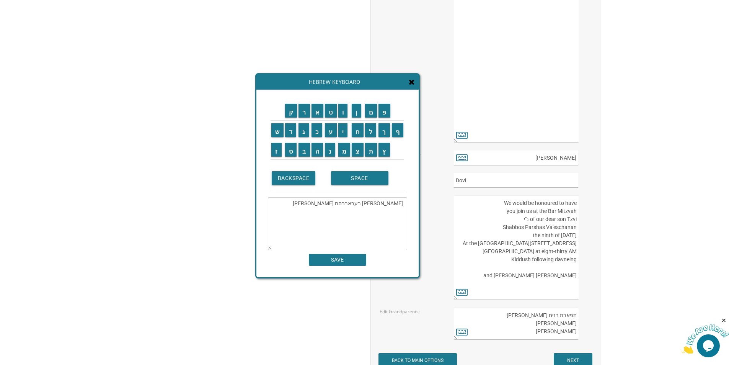
click at [385, 206] on textarea "דוב בעראברהם אהרן" at bounding box center [337, 223] width 139 height 53
click at [366, 205] on textarea "אברהם אהרן" at bounding box center [337, 223] width 139 height 53
click at [368, 183] on input "SPACE" at bounding box center [359, 178] width 57 height 14
click at [328, 150] on input "נ" at bounding box center [330, 150] width 10 height 14
click at [344, 130] on input "י" at bounding box center [343, 130] width 10 height 14
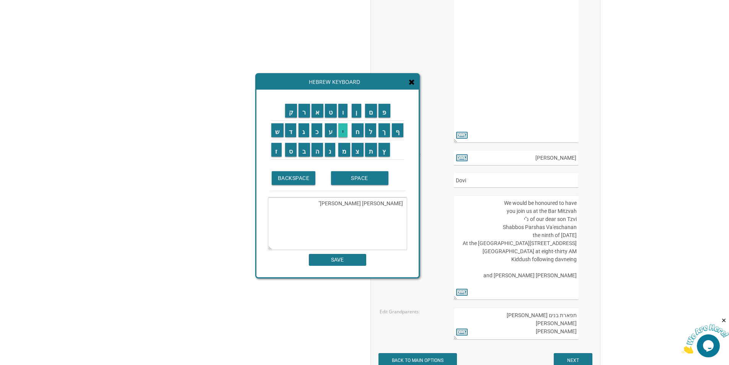
type textarea "אברהם אהרן נ"י"
click at [336, 257] on input "SAVE" at bounding box center [337, 260] width 57 height 12
type input "אברהם אהרן נ"י"
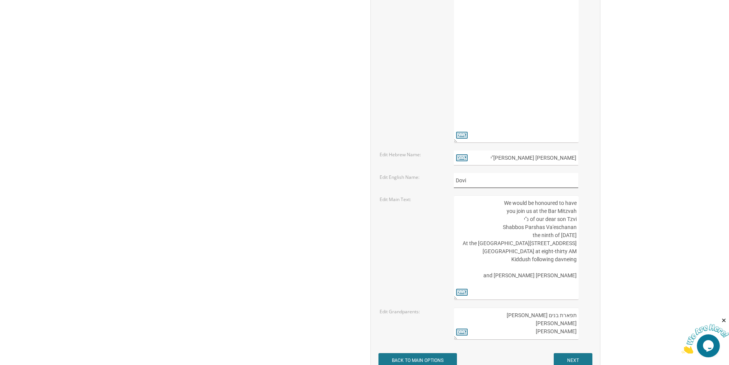
drag, startPoint x: 475, startPoint y: 183, endPoint x: 444, endPoint y: 181, distance: 31.1
click at [444, 181] on div "Edit English Name: Dovi" at bounding box center [485, 180] width 223 height 15
type input "aRI"
click at [481, 220] on textarea "We would be honoured to have you join us at the Bar Mitzvah of our dear son Tzv…" at bounding box center [516, 247] width 124 height 104
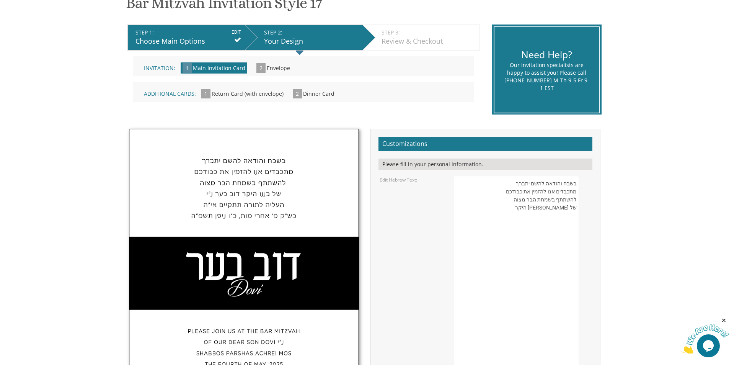
scroll to position [115, 0]
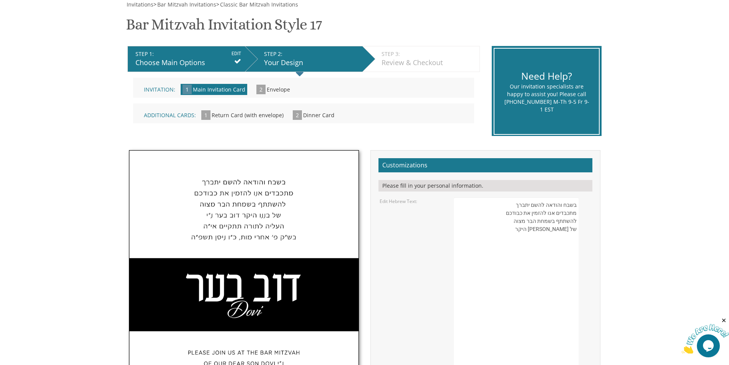
click at [239, 52] on input "EDIT" at bounding box center [237, 53] width 10 height 7
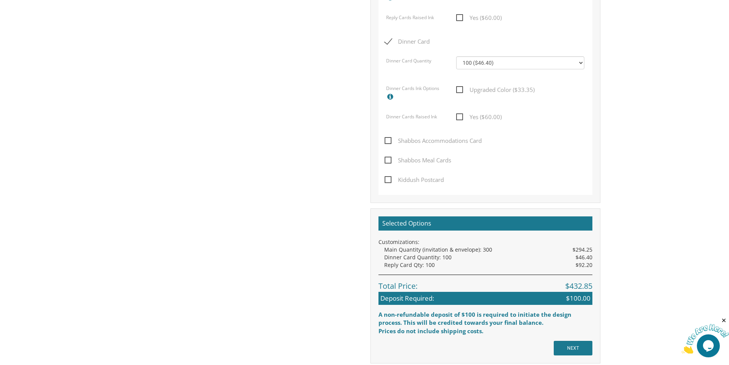
scroll to position [574, 0]
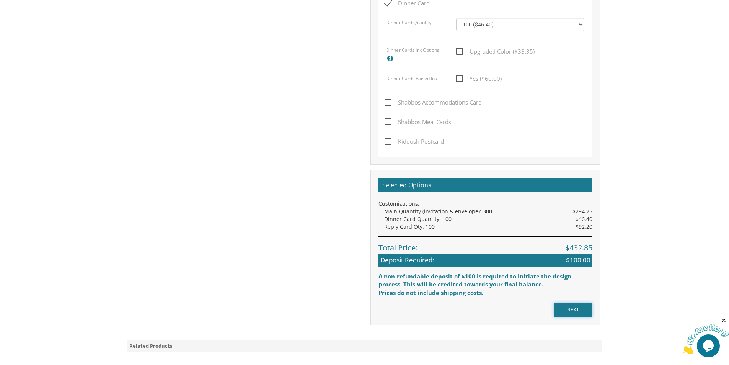
click at [579, 309] on input "NEXT" at bounding box center [573, 309] width 39 height 15
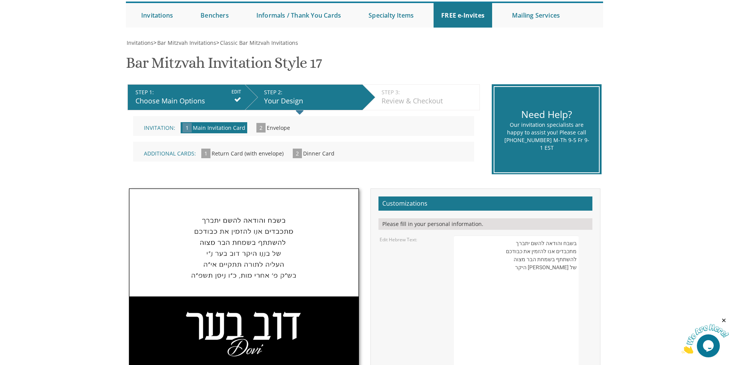
scroll to position [153, 0]
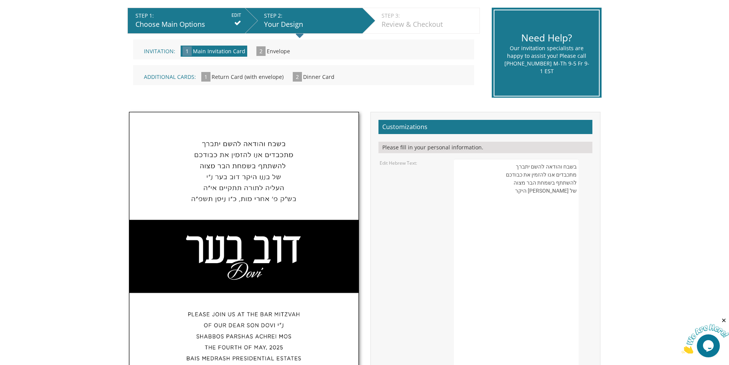
drag, startPoint x: 521, startPoint y: 196, endPoint x: 580, endPoint y: 164, distance: 67.8
click at [190, 201] on img at bounding box center [243, 289] width 229 height 354
drag, startPoint x: 190, startPoint y: 201, endPoint x: 266, endPoint y: 166, distance: 84.1
click at [266, 166] on img at bounding box center [243, 289] width 229 height 354
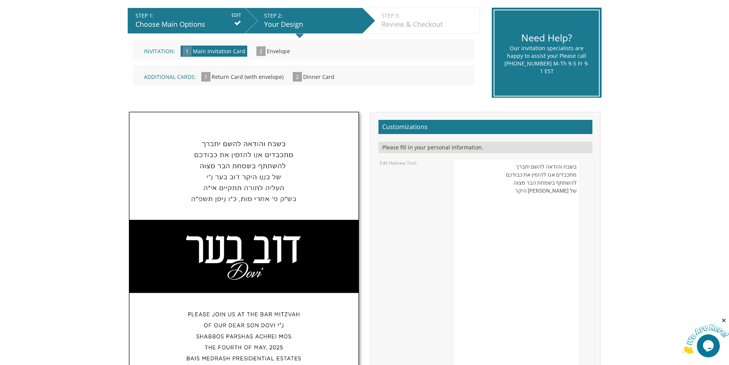
click at [391, 164] on label "Edit Hebrew Text:" at bounding box center [399, 163] width 38 height 7
click at [396, 148] on div "Please fill in your personal information." at bounding box center [485, 147] width 214 height 11
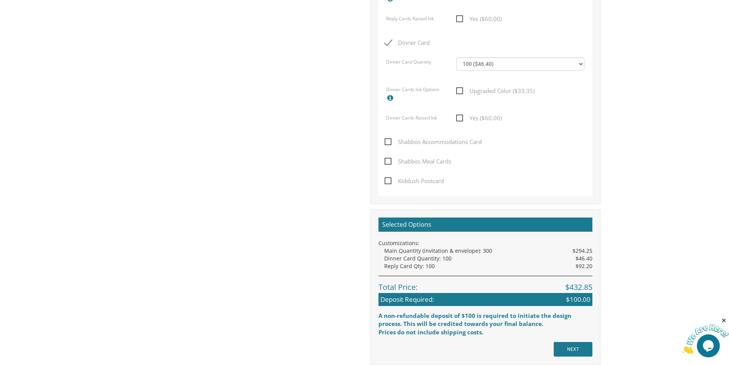
scroll to position [536, 0]
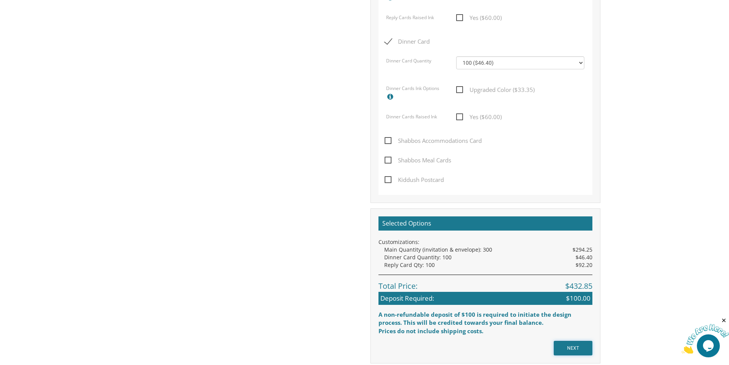
click at [566, 344] on input "NEXT" at bounding box center [573, 348] width 39 height 15
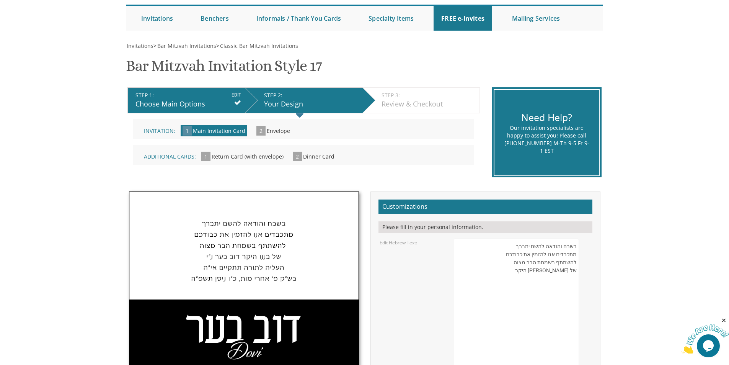
scroll to position [77, 0]
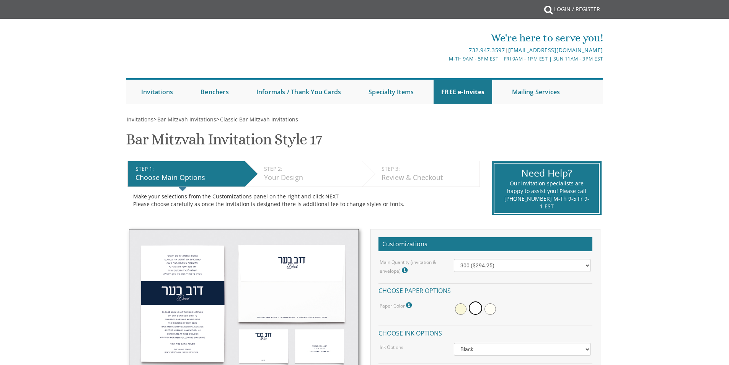
select select "300"
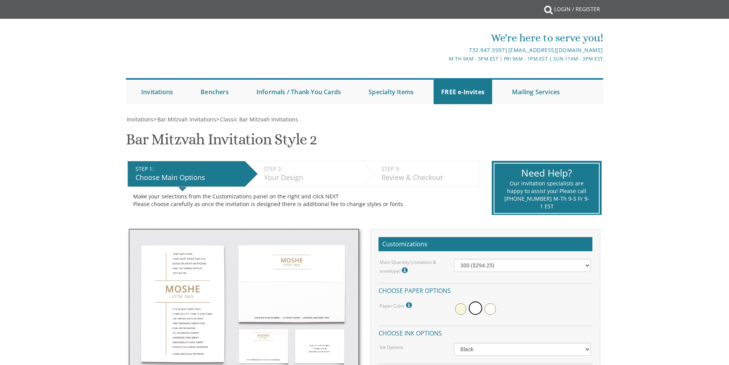
select select "300"
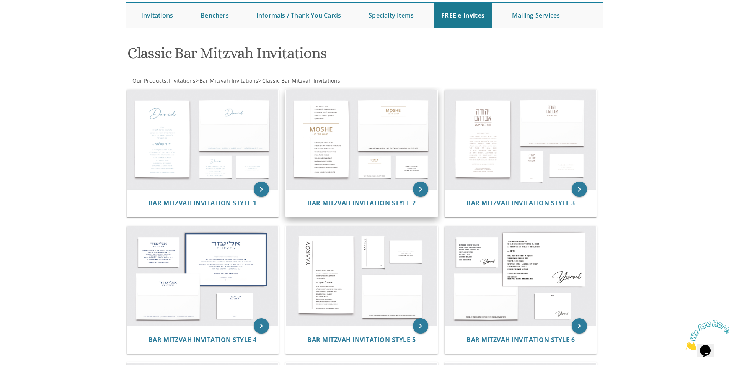
click at [330, 152] on img at bounding box center [362, 139] width 152 height 99
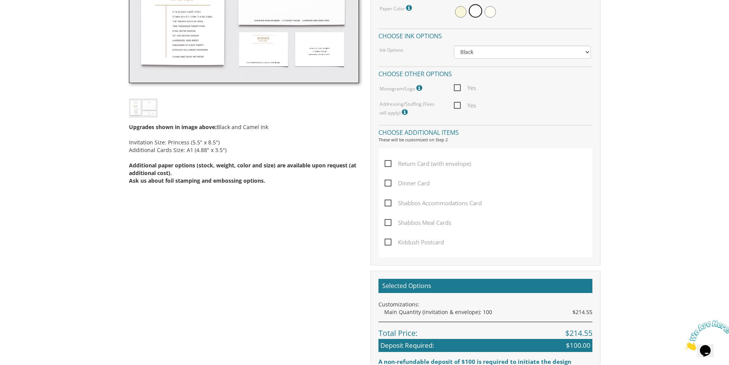
scroll to position [421, 0]
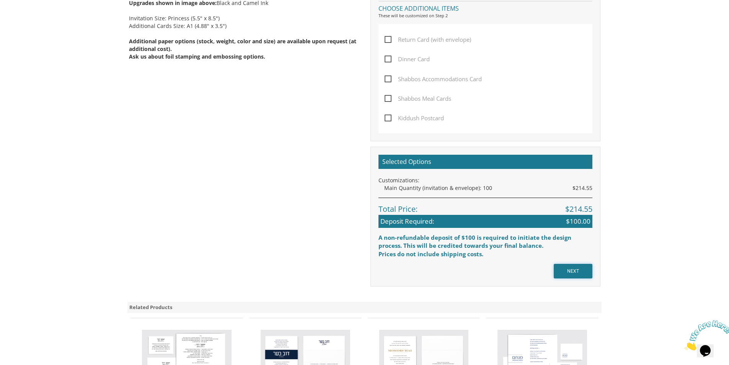
click at [569, 269] on input "NEXT" at bounding box center [573, 271] width 39 height 15
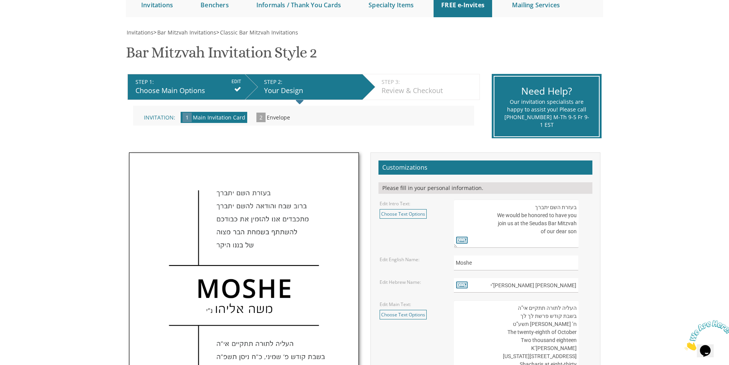
scroll to position [115, 0]
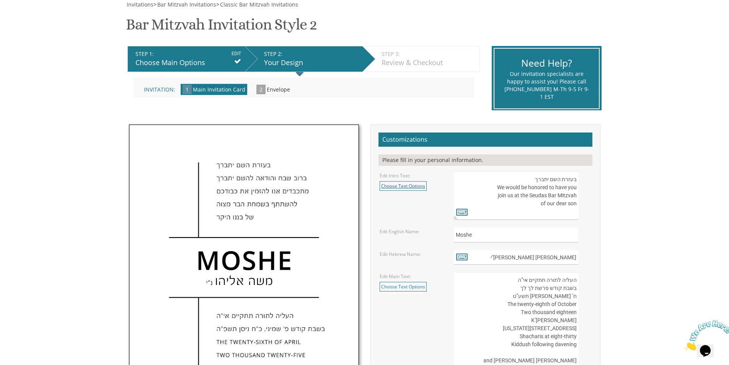
click at [395, 184] on link "Choose Text Options" at bounding box center [403, 186] width 47 height 10
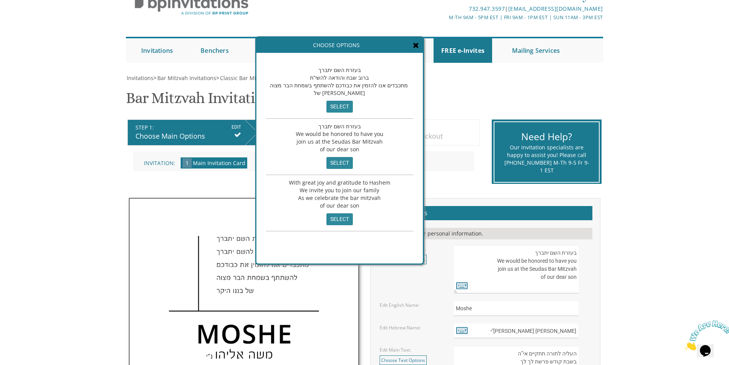
scroll to position [38, 0]
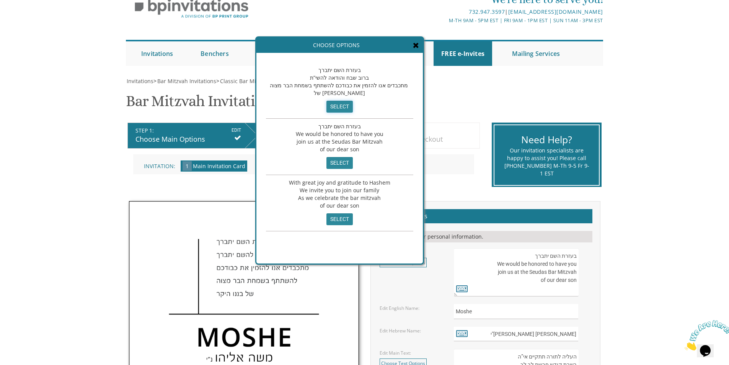
click at [336, 107] on input "select" at bounding box center [339, 107] width 26 height 12
type textarea "בעזרת השם יתברך ברוב שבח והודאה להשי”ת מתכבדים אנו להזמין את כבודכם להשתתף בשמח…"
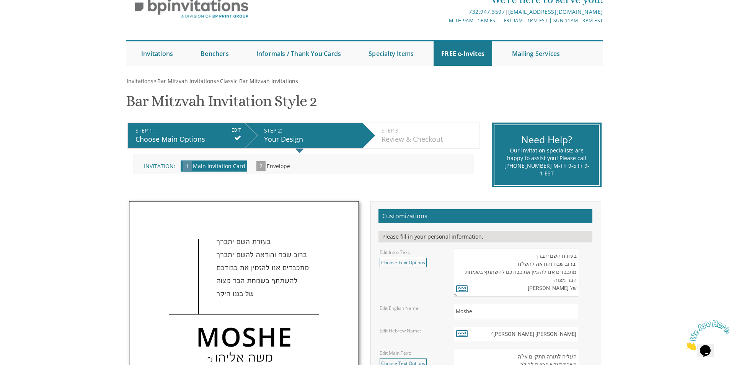
scroll to position [0, 0]
drag, startPoint x: 534, startPoint y: 286, endPoint x: 576, endPoint y: 252, distance: 54.7
click at [576, 252] on textarea "בעזרת השם יתברך We would be honored to have you join us at the Seudas Bar Mitzv…" at bounding box center [516, 272] width 124 height 48
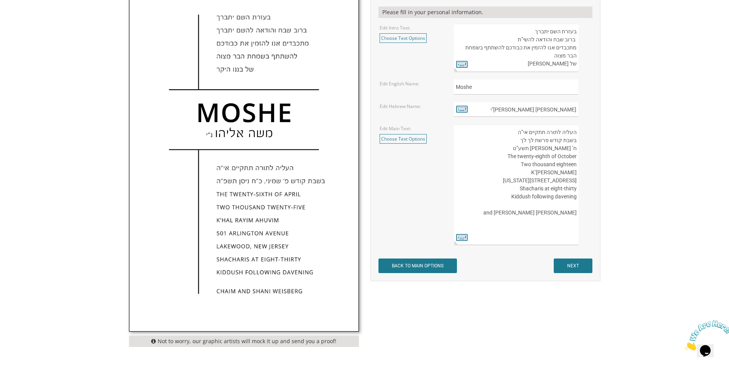
scroll to position [268, 0]
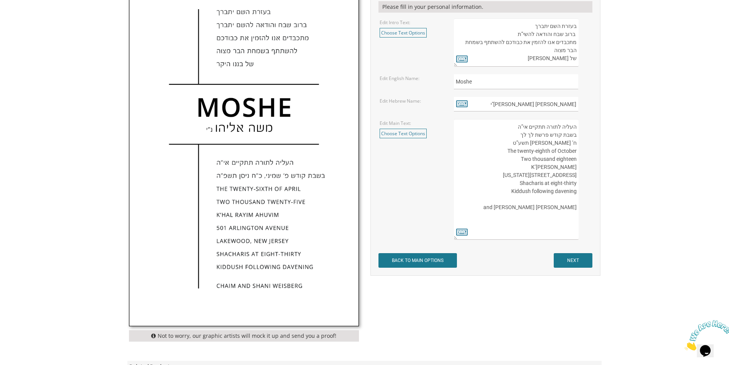
drag, startPoint x: 507, startPoint y: 202, endPoint x: 577, endPoint y: 129, distance: 101.0
click at [577, 129] on textarea "העליה לתורה תתקיים אי”ה בשבת קודש פרשת לך לך ח’ [PERSON_NAME] תשע”ט The twenty-…" at bounding box center [516, 179] width 124 height 121
click at [403, 134] on link "Choose Text Options" at bounding box center [403, 134] width 47 height 10
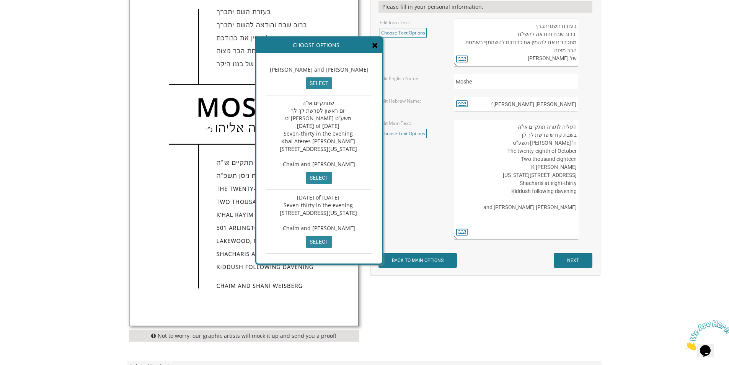
scroll to position [115, 0]
click at [320, 113] on span "שתתקיים אי”ה יום ראשון לפרשת לך לך ט’ [PERSON_NAME] תשע”ט [DATE] of [DATE] Seve…" at bounding box center [319, 133] width 79 height 68
click at [330, 172] on input "select" at bounding box center [319, 178] width 26 height 12
type textarea "שתתקיים אי”ה יום ראשון לפרשת לך לך ט’ [PERSON_NAME] תשע”ט [DATE] of [DATE] Seve…"
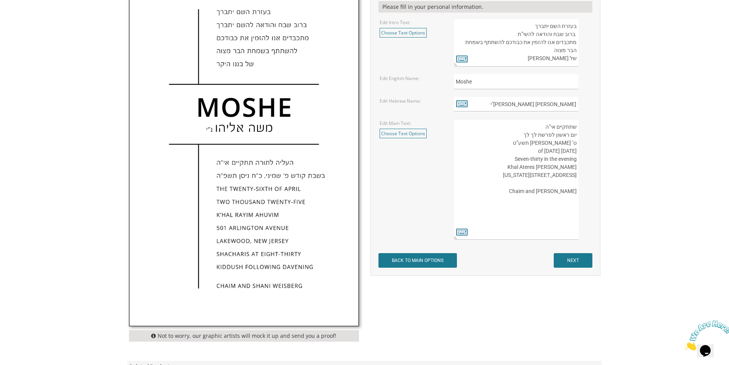
drag, startPoint x: 576, startPoint y: 179, endPoint x: 578, endPoint y: 124, distance: 55.5
click at [578, 124] on textarea "העליה לתורה תתקיים אי”ה בשבת קודש פרשת לך לך ח’ [PERSON_NAME] תשע”ט The twenty-…" at bounding box center [516, 179] width 124 height 121
